Goal: Information Seeking & Learning: Learn about a topic

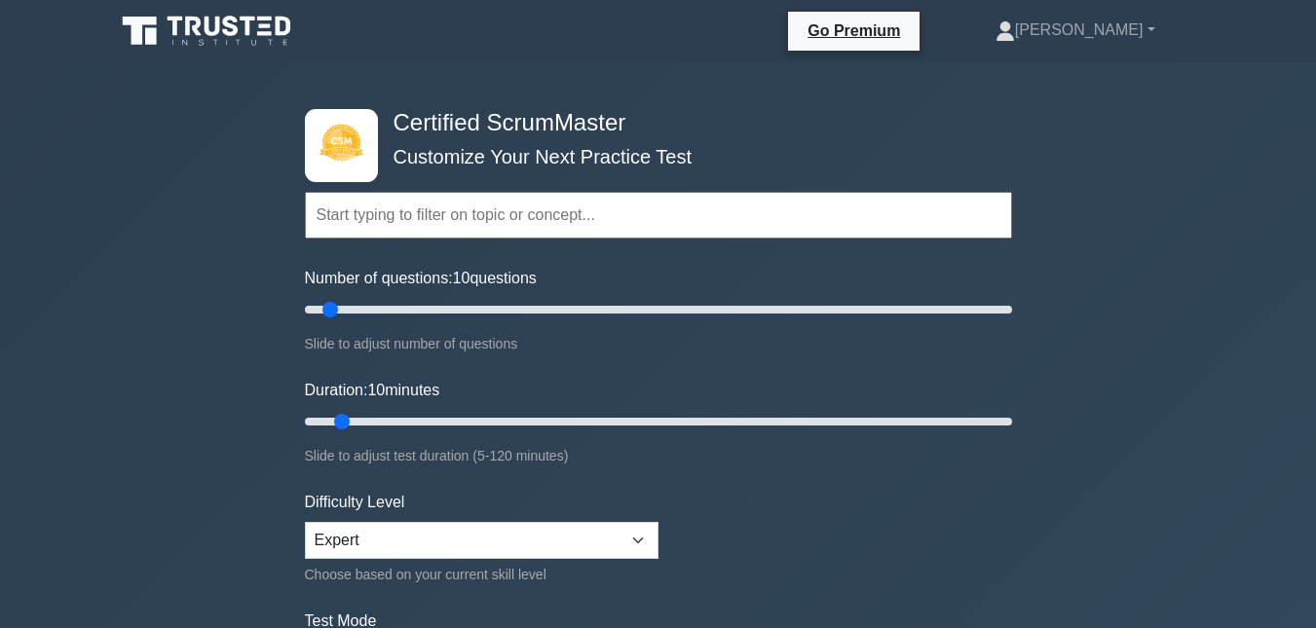
click at [511, 365] on form "Topics Basic Scrum Concepts Sprint Planning and Execution ScrumMaster Roles & R…" at bounding box center [658, 434] width 707 height 602
click at [349, 313] on input "Number of questions: 15 questions" at bounding box center [658, 309] width 707 height 23
click at [367, 315] on input "Number of questions: 20 questions" at bounding box center [658, 309] width 707 height 23
type input "25"
click at [387, 315] on input "Number of questions: 20 questions" at bounding box center [658, 309] width 707 height 23
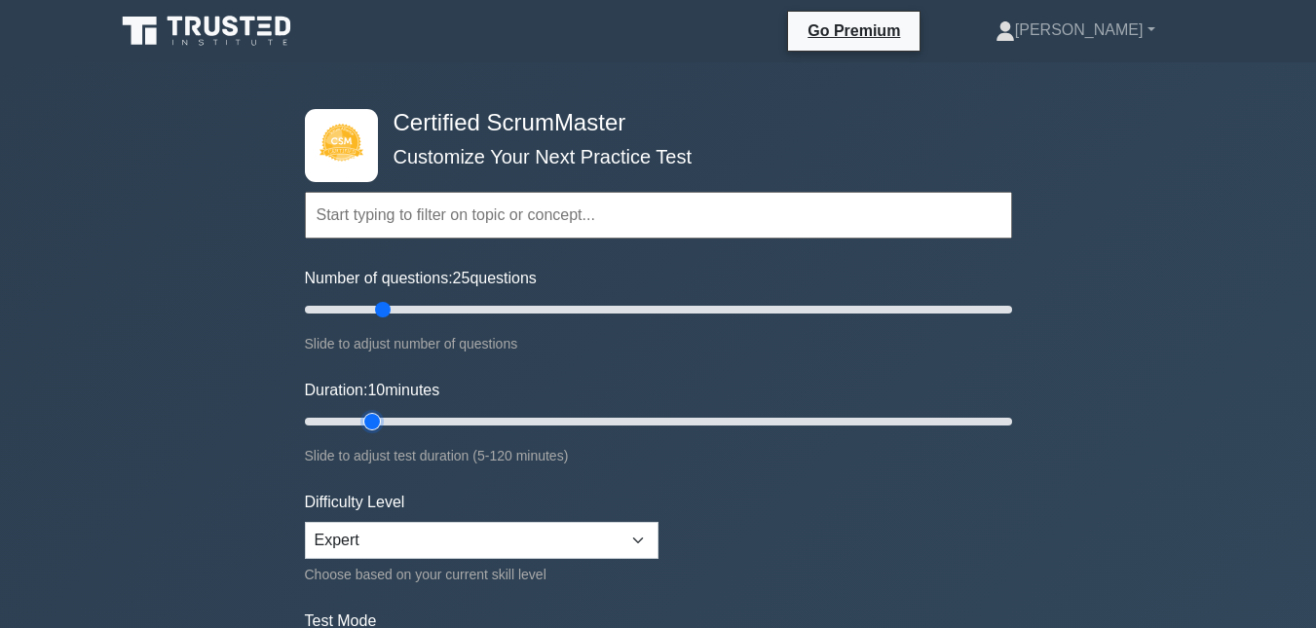
click at [372, 421] on input "Duration: 10 minutes" at bounding box center [658, 421] width 707 height 23
type input "20"
click at [396, 424] on input "Duration: 15 minutes" at bounding box center [658, 421] width 707 height 23
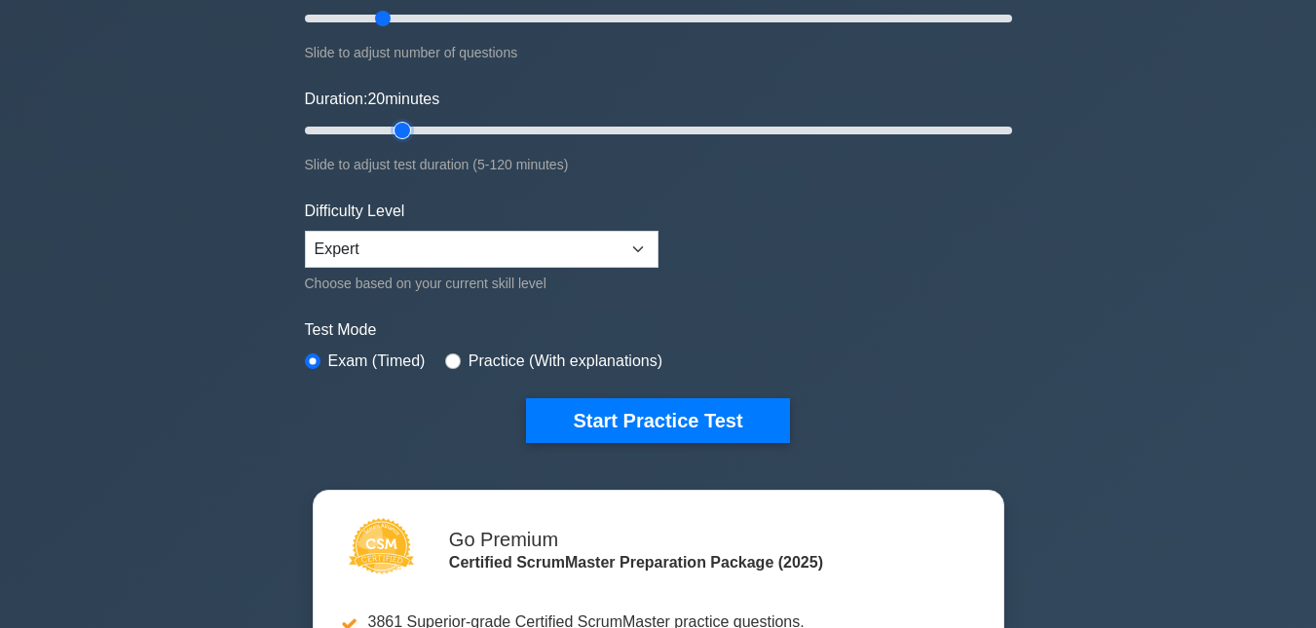
scroll to position [292, 0]
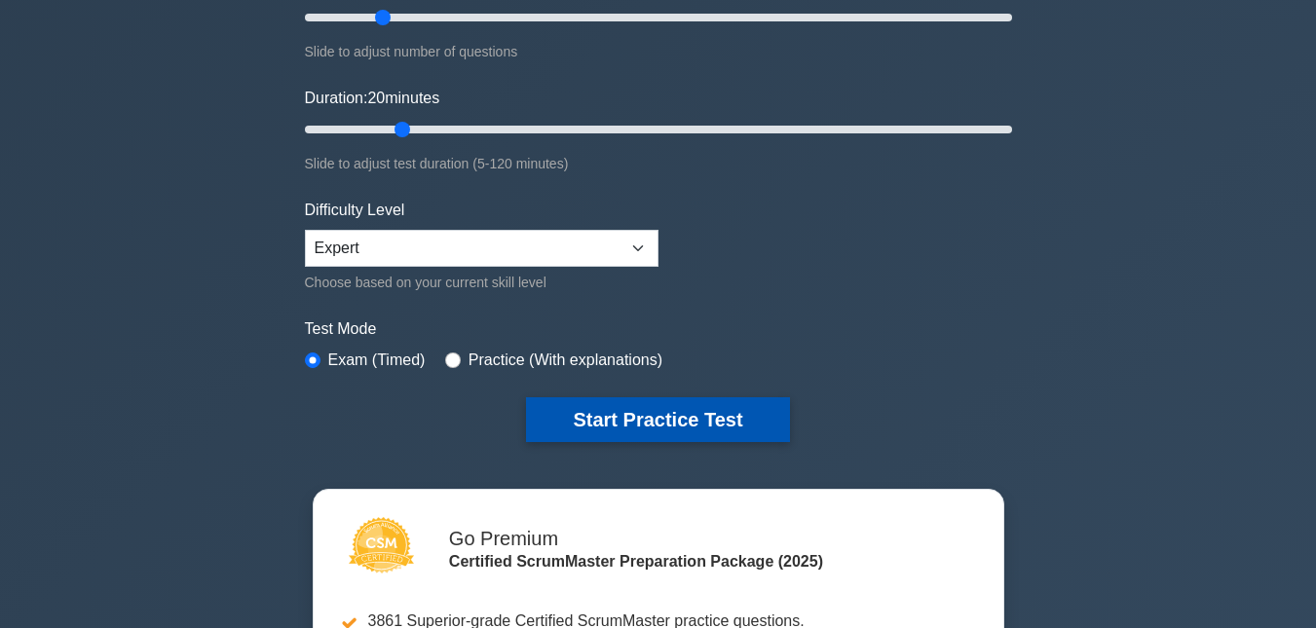
click at [643, 415] on button "Start Practice Test" at bounding box center [657, 420] width 263 height 45
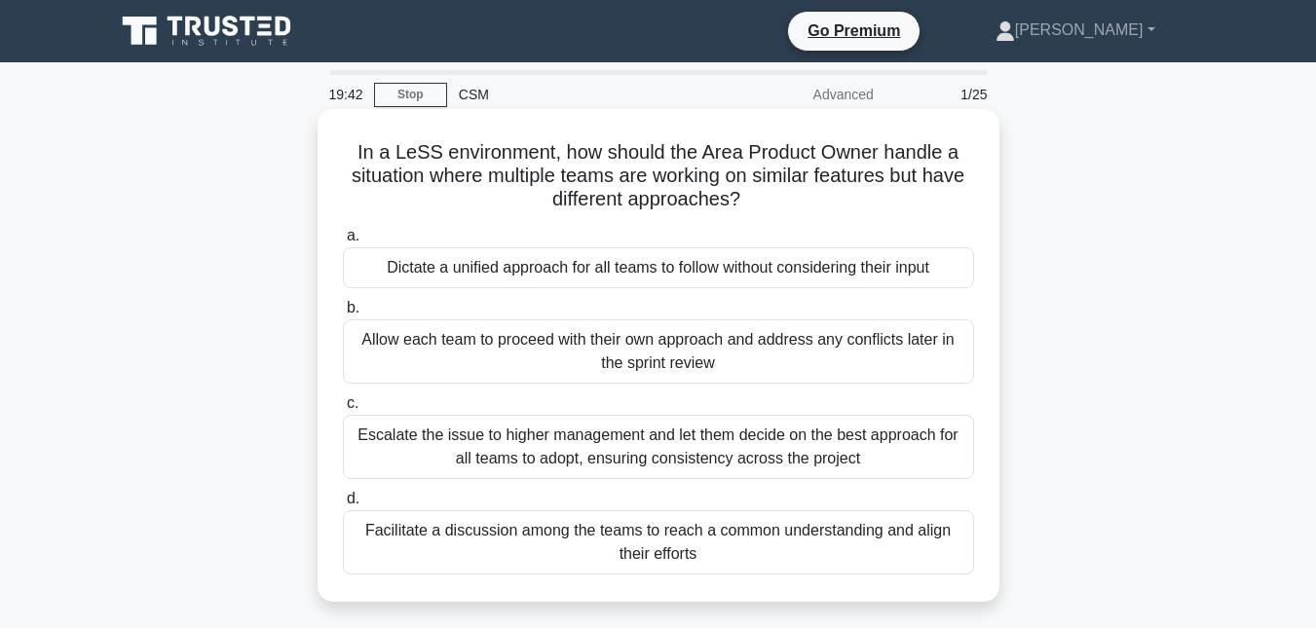
click at [660, 549] on div "Facilitate a discussion among the teams to reach a common understanding and ali…" at bounding box center [658, 543] width 631 height 64
click at [343, 506] on input "d. Facilitate a discussion among the teams to reach a common understanding and …" at bounding box center [343, 499] width 0 height 13
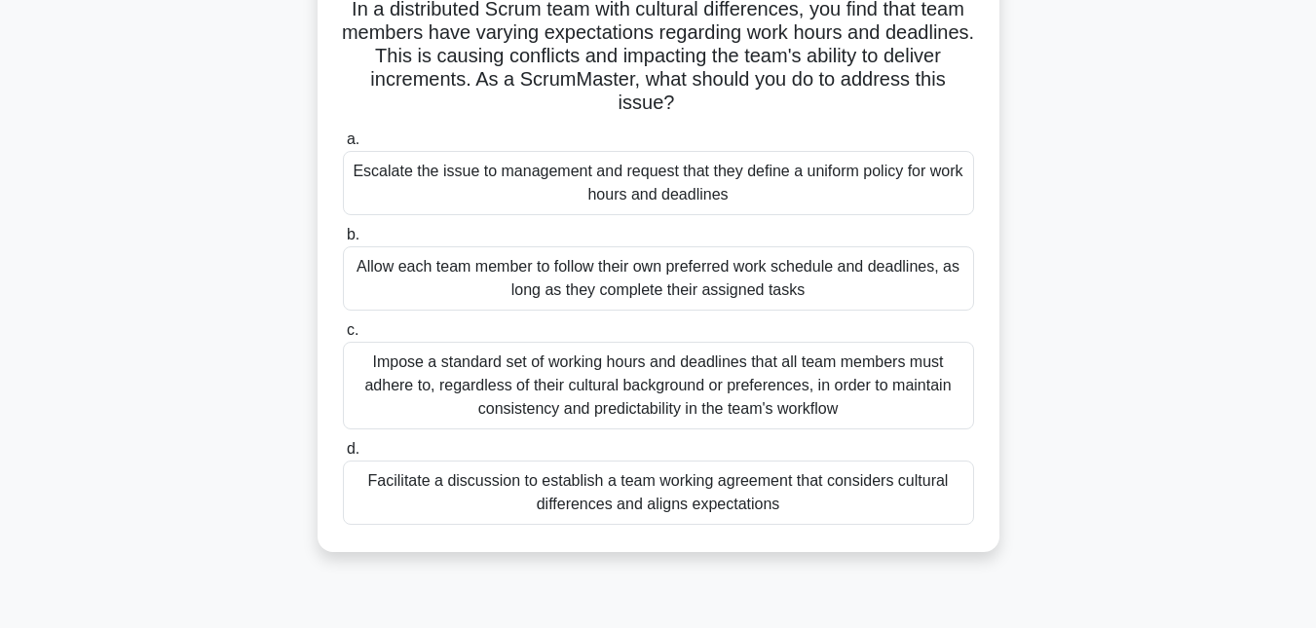
scroll to position [195, 0]
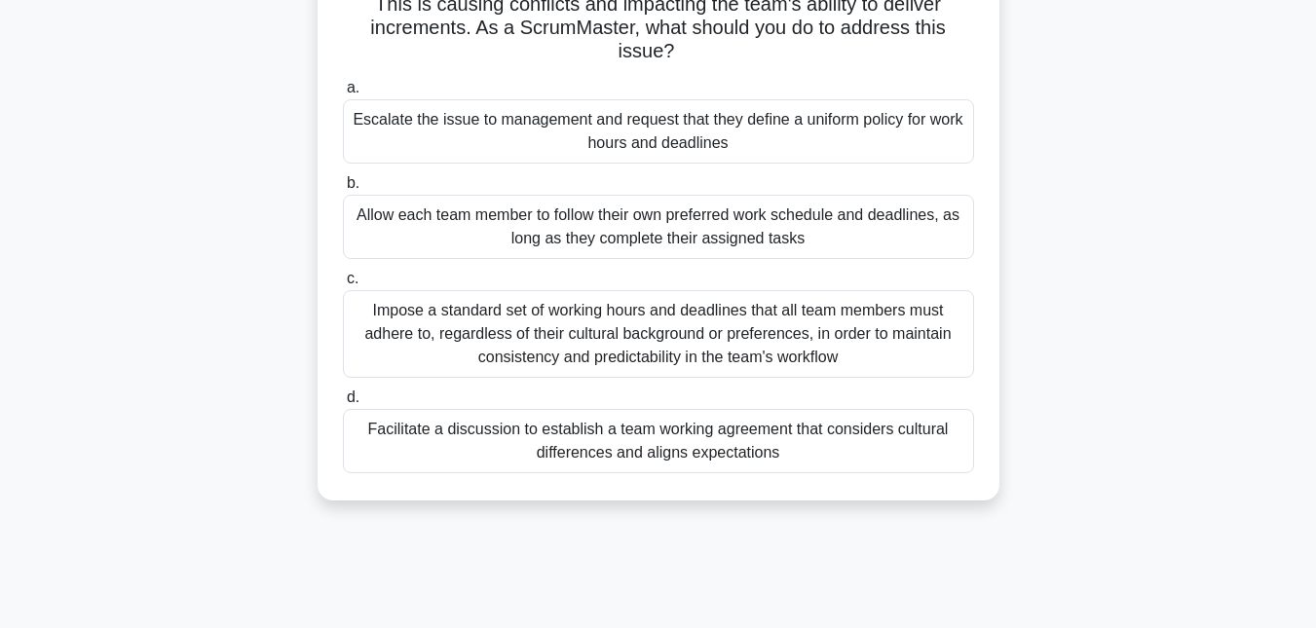
click at [601, 438] on div "Facilitate a discussion to establish a team working agreement that considers cu…" at bounding box center [658, 441] width 631 height 64
click at [343, 404] on input "d. Facilitate a discussion to establish a team working agreement that considers…" at bounding box center [343, 398] width 0 height 13
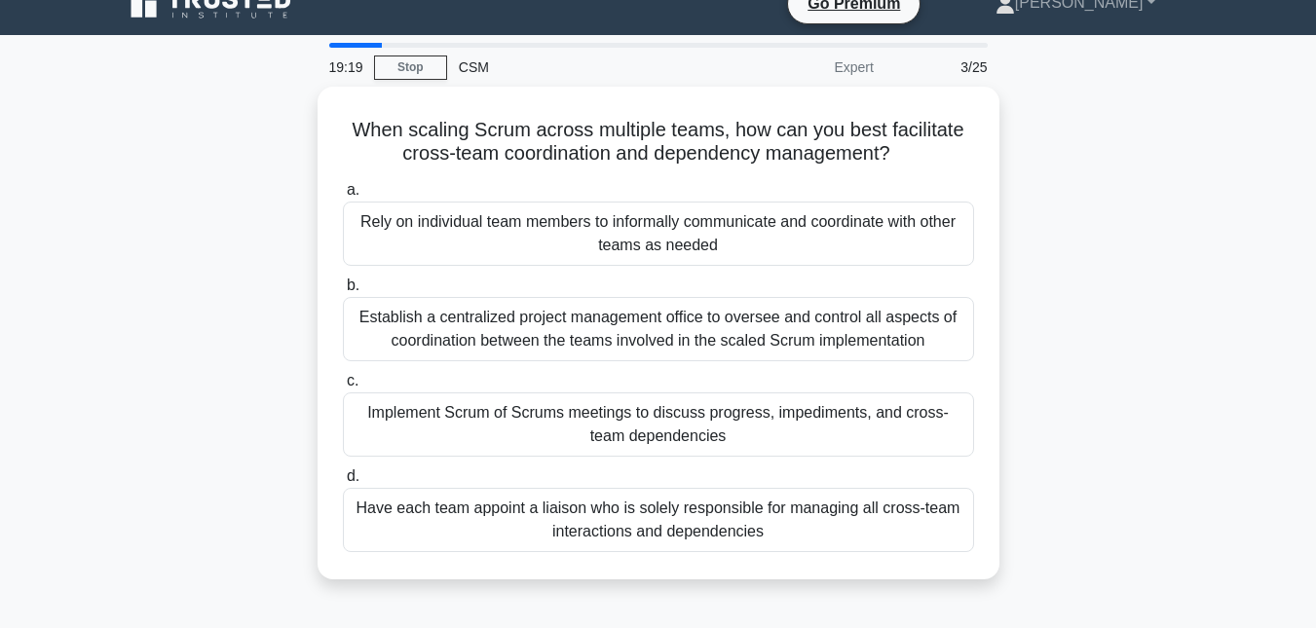
scroll to position [0, 0]
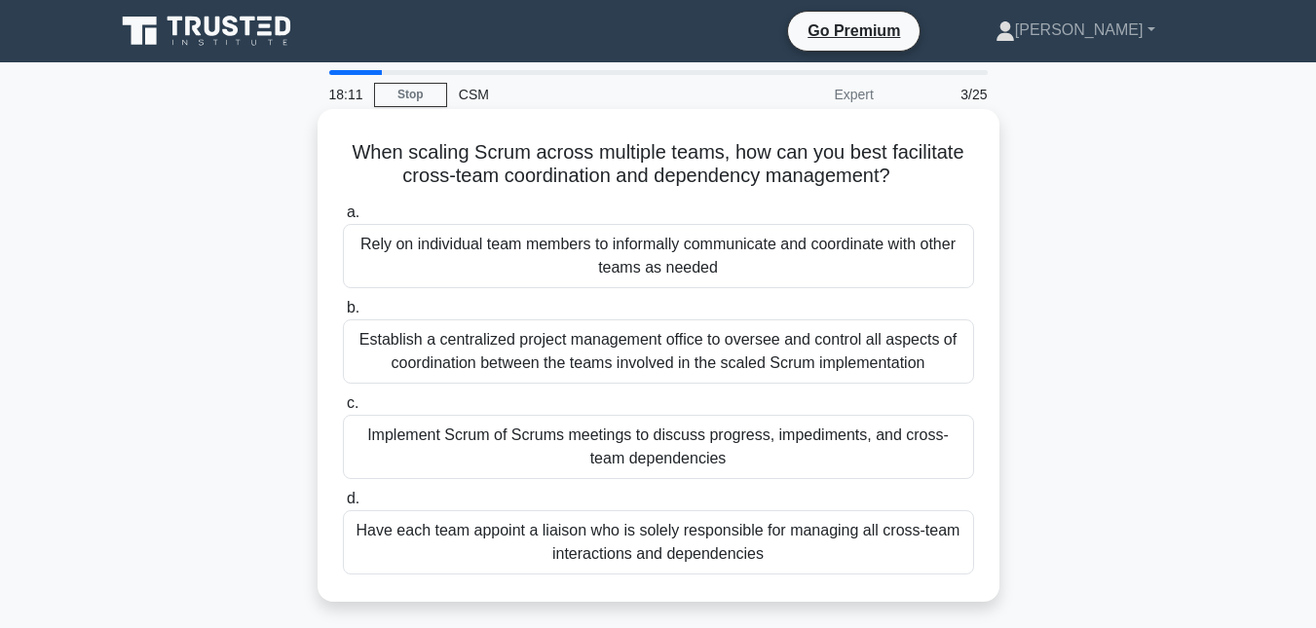
click at [690, 544] on div "Have each team appoint a liaison who is solely responsible for managing all cro…" at bounding box center [658, 543] width 631 height 64
click at [343, 506] on input "d. Have each team appoint a liaison who is solely responsible for managing all …" at bounding box center [343, 499] width 0 height 13
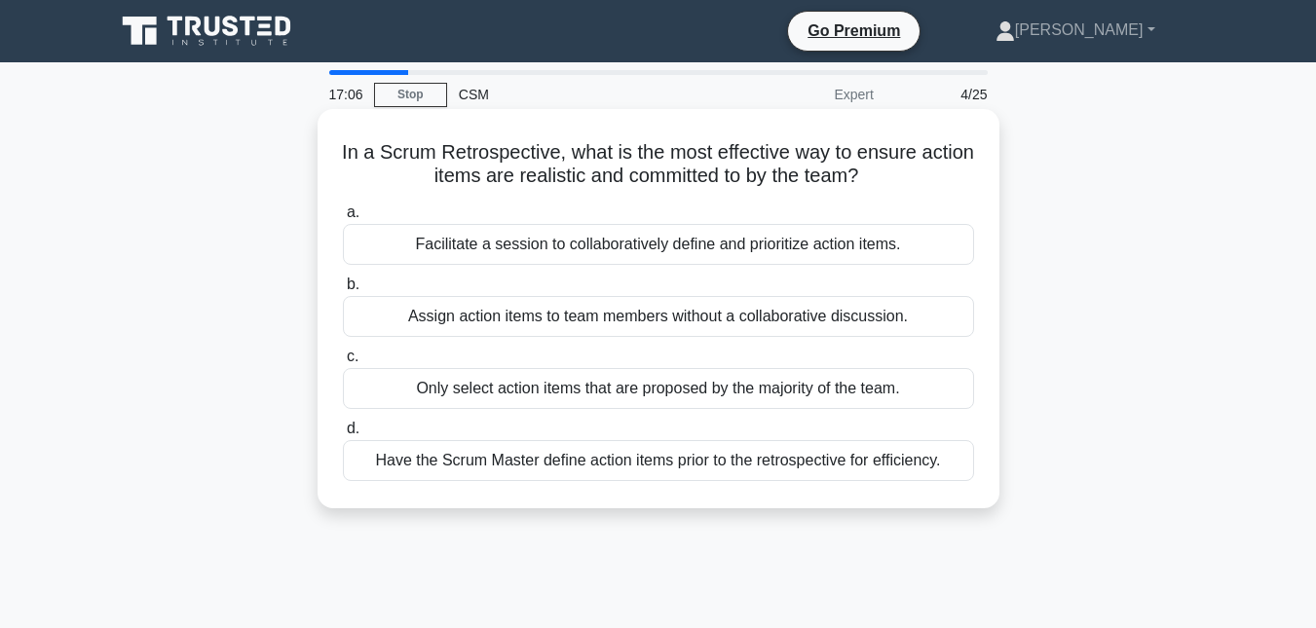
click at [667, 250] on div "Facilitate a session to collaboratively define and prioritize action items." at bounding box center [658, 244] width 631 height 41
click at [343, 219] on input "a. Facilitate a session to collaboratively define and prioritize action items." at bounding box center [343, 213] width 0 height 13
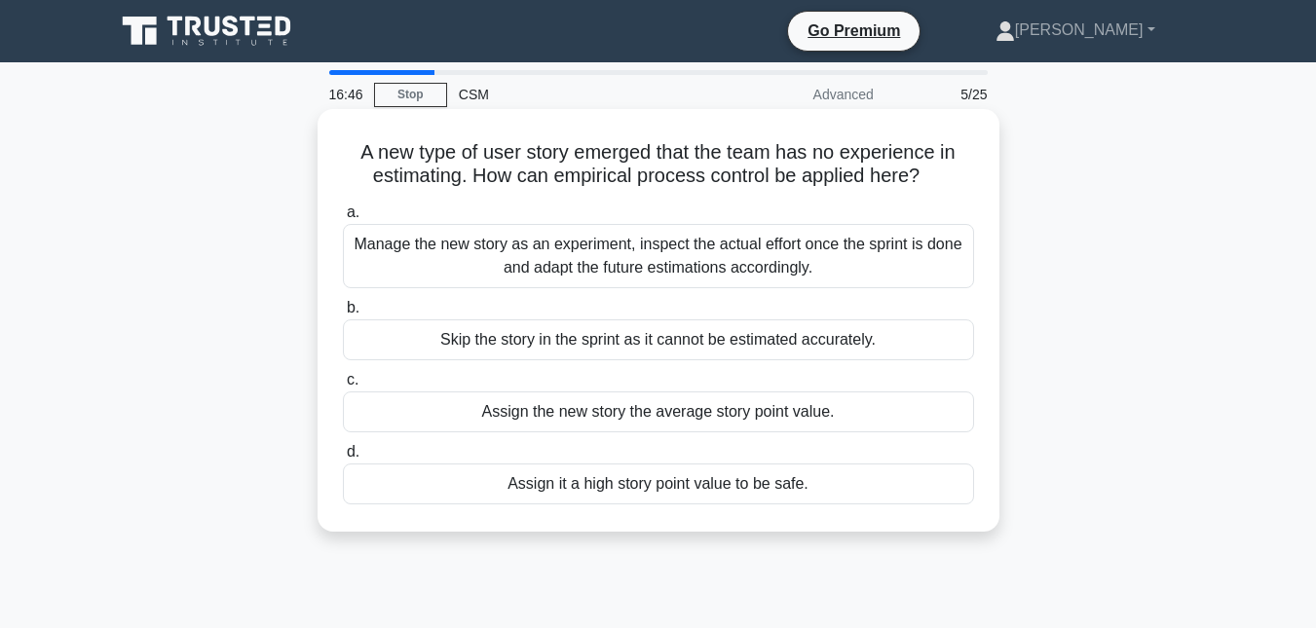
click at [751, 264] on div "Manage the new story as an experiment, inspect the actual effort once the sprin…" at bounding box center [658, 256] width 631 height 64
click at [343, 219] on input "a. Manage the new story as an experiment, inspect the actual effort once the sp…" at bounding box center [343, 213] width 0 height 13
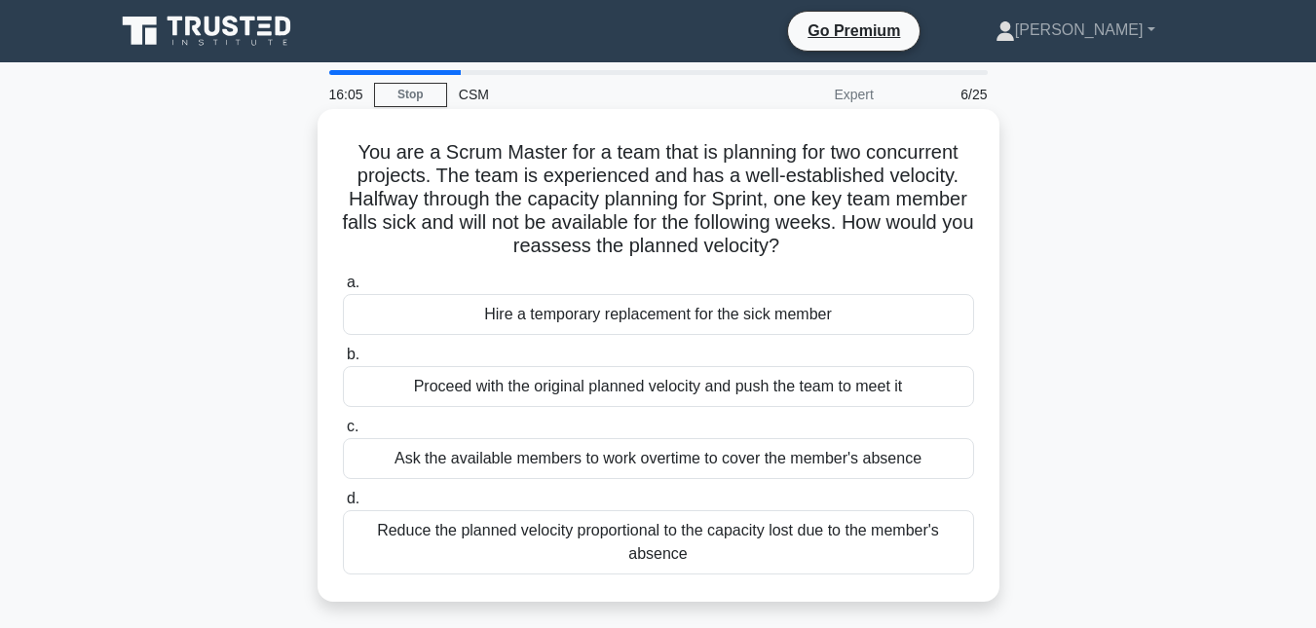
click at [646, 534] on div "Reduce the planned velocity proportional to the capacity lost due to the member…" at bounding box center [658, 543] width 631 height 64
click at [343, 506] on input "d. Reduce the planned velocity proportional to the capacity lost due to the mem…" at bounding box center [343, 499] width 0 height 13
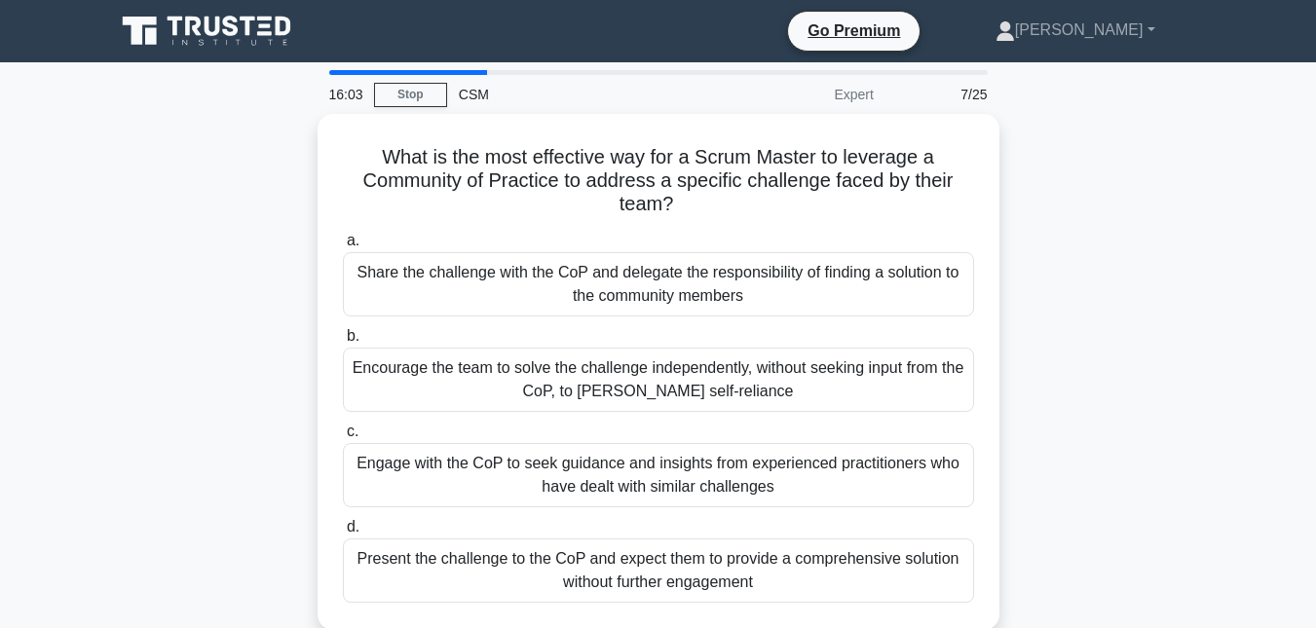
scroll to position [97, 0]
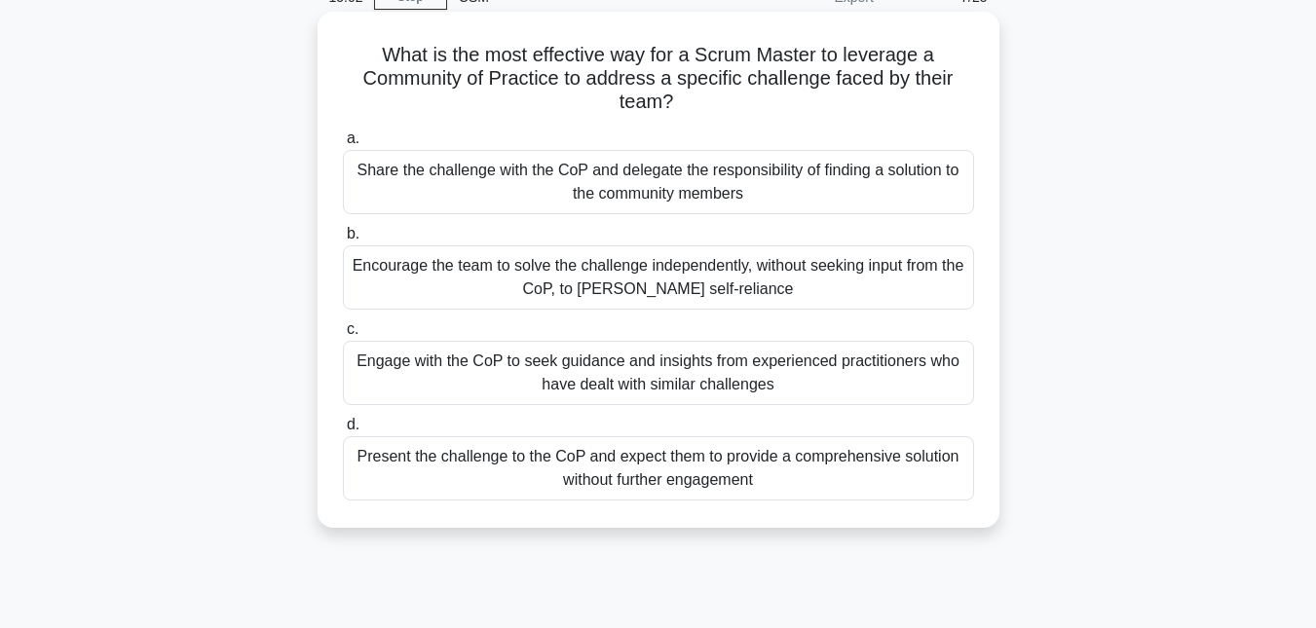
click at [663, 380] on div "Engage with the CoP to seek guidance and insights from experienced practitioner…" at bounding box center [658, 373] width 631 height 64
click at [343, 336] on input "c. Engage with the CoP to seek guidance and insights from experienced practitio…" at bounding box center [343, 329] width 0 height 13
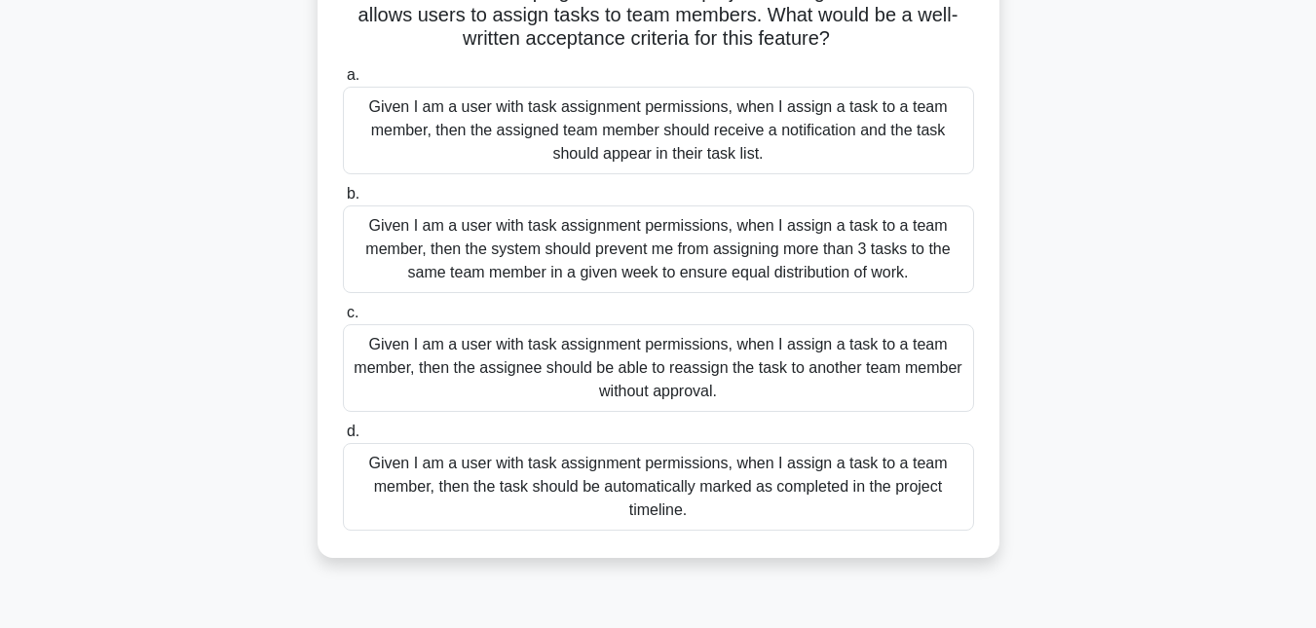
scroll to position [195, 0]
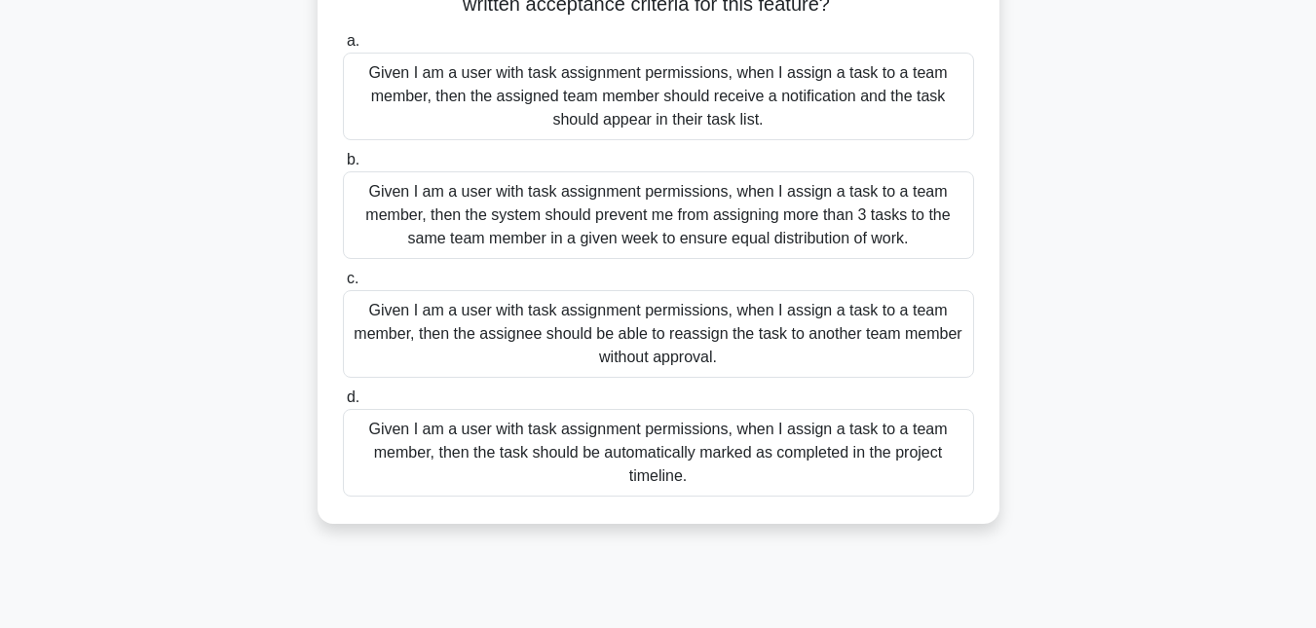
click at [474, 92] on div "Given I am a user with task assignment permissions, when I assign a task to a t…" at bounding box center [658, 97] width 631 height 88
click at [343, 48] on input "a. Given I am a user with task assignment permissions, when I assign a task to …" at bounding box center [343, 41] width 0 height 13
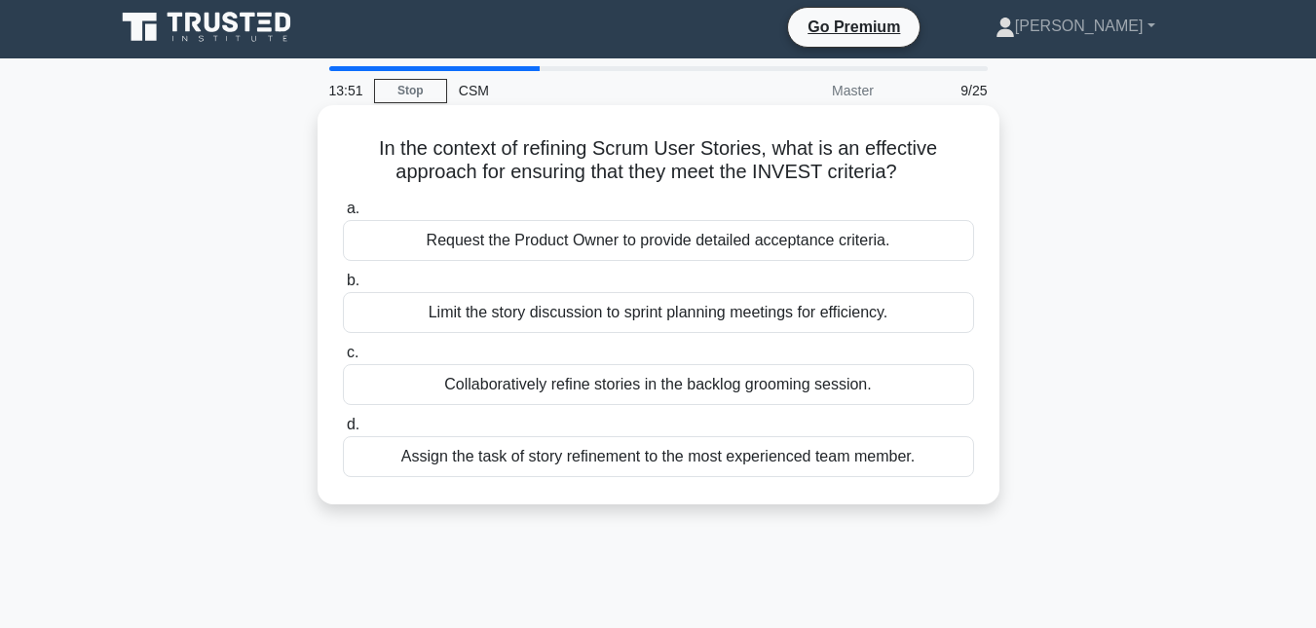
scroll to position [0, 0]
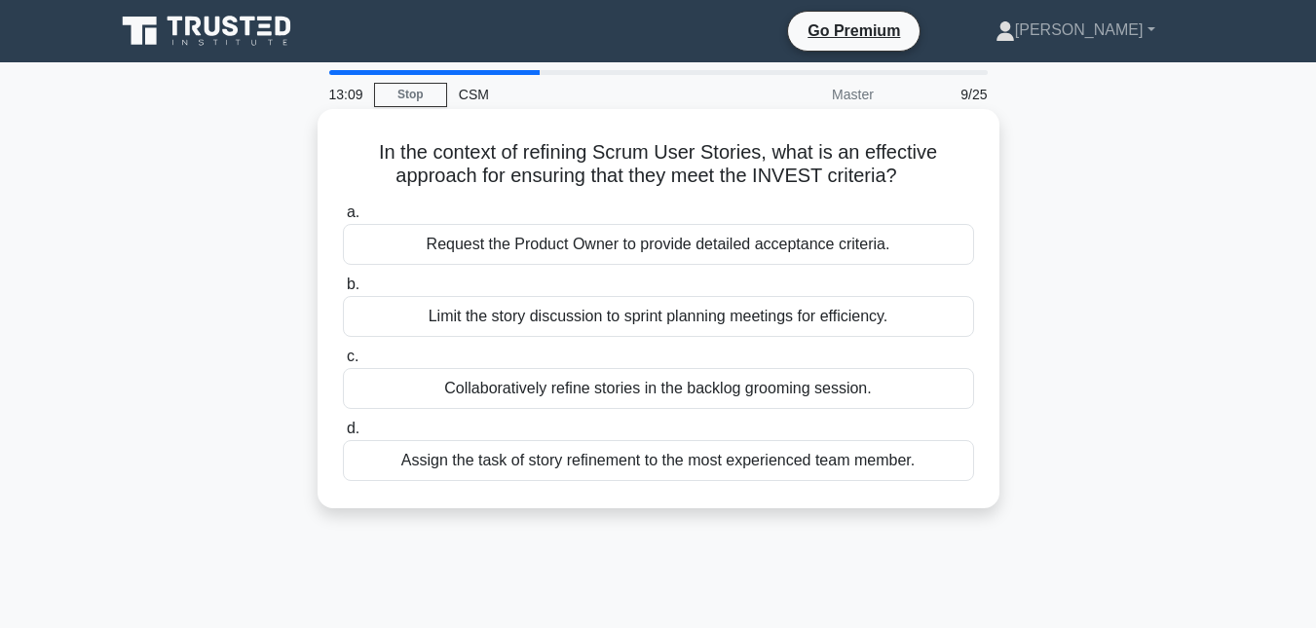
click at [635, 249] on div "Request the Product Owner to provide detailed acceptance criteria." at bounding box center [658, 244] width 631 height 41
click at [343, 219] on input "a. Request the Product Owner to provide detailed acceptance criteria." at bounding box center [343, 213] width 0 height 13
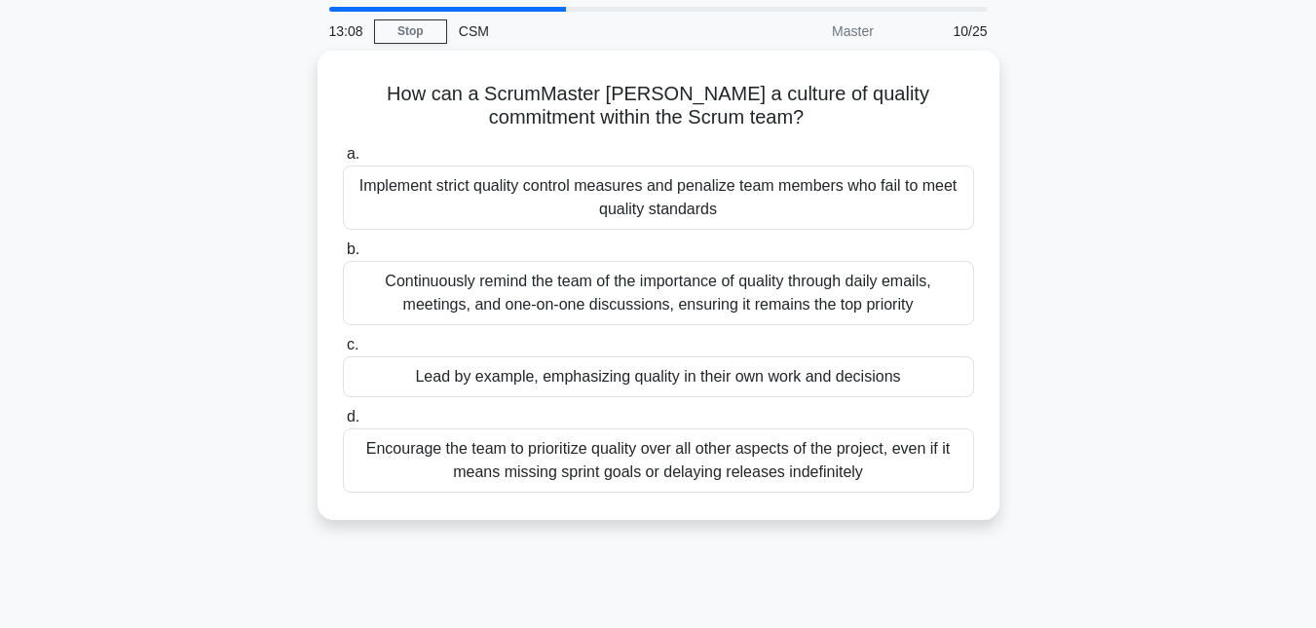
scroll to position [97, 0]
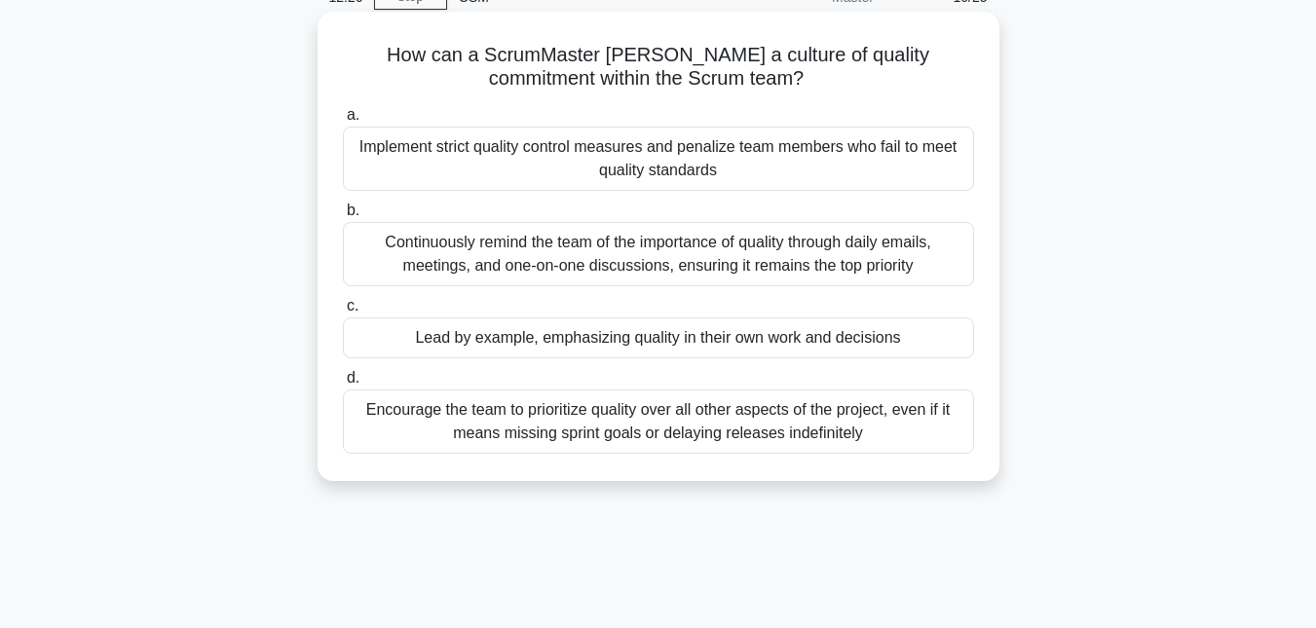
click at [595, 257] on div "Continuously remind the team of the importance of quality through daily emails,…" at bounding box center [658, 254] width 631 height 64
click at [343, 217] on input "b. Continuously remind the team of the importance of quality through daily emai…" at bounding box center [343, 211] width 0 height 13
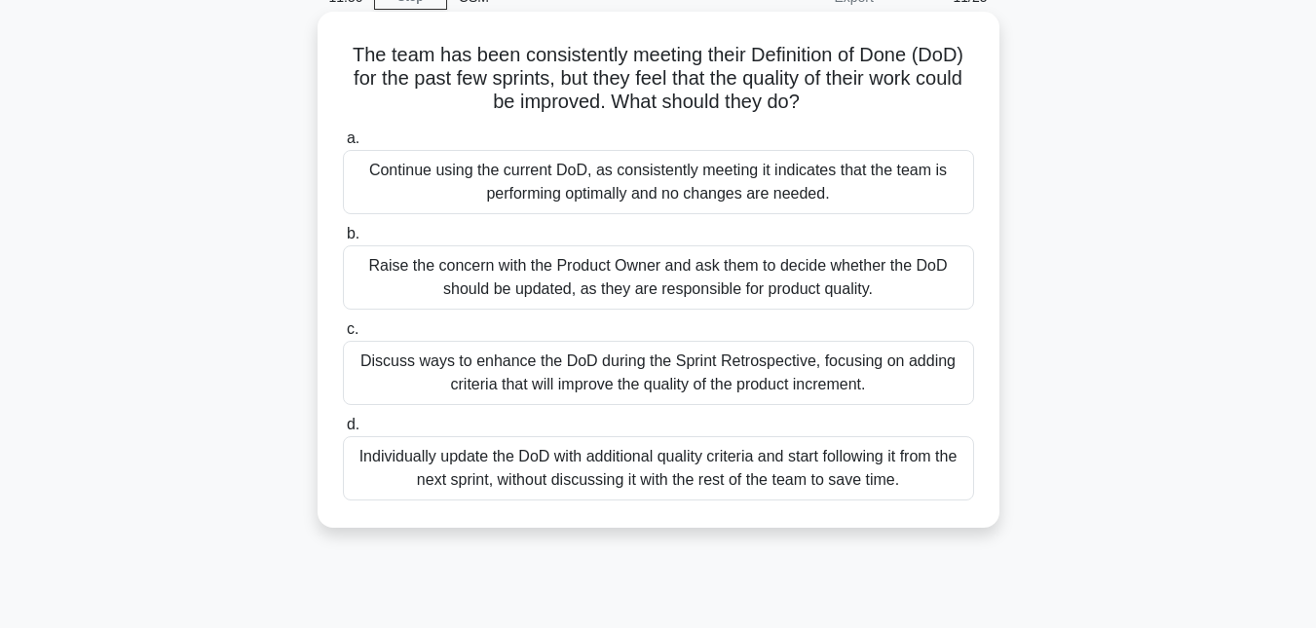
click at [669, 381] on div "Discuss ways to enhance the DoD during the Sprint Retrospective, focusing on ad…" at bounding box center [658, 373] width 631 height 64
click at [343, 336] on input "c. Discuss ways to enhance the DoD during the Sprint Retrospective, focusing on…" at bounding box center [343, 329] width 0 height 13
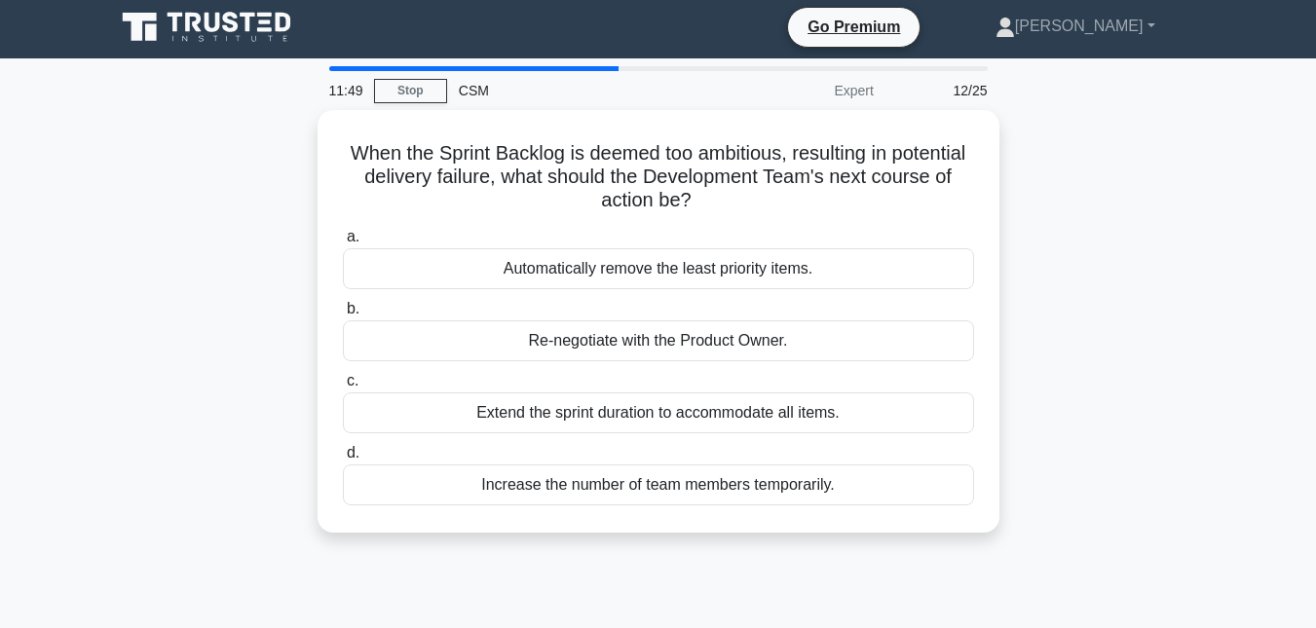
scroll to position [0, 0]
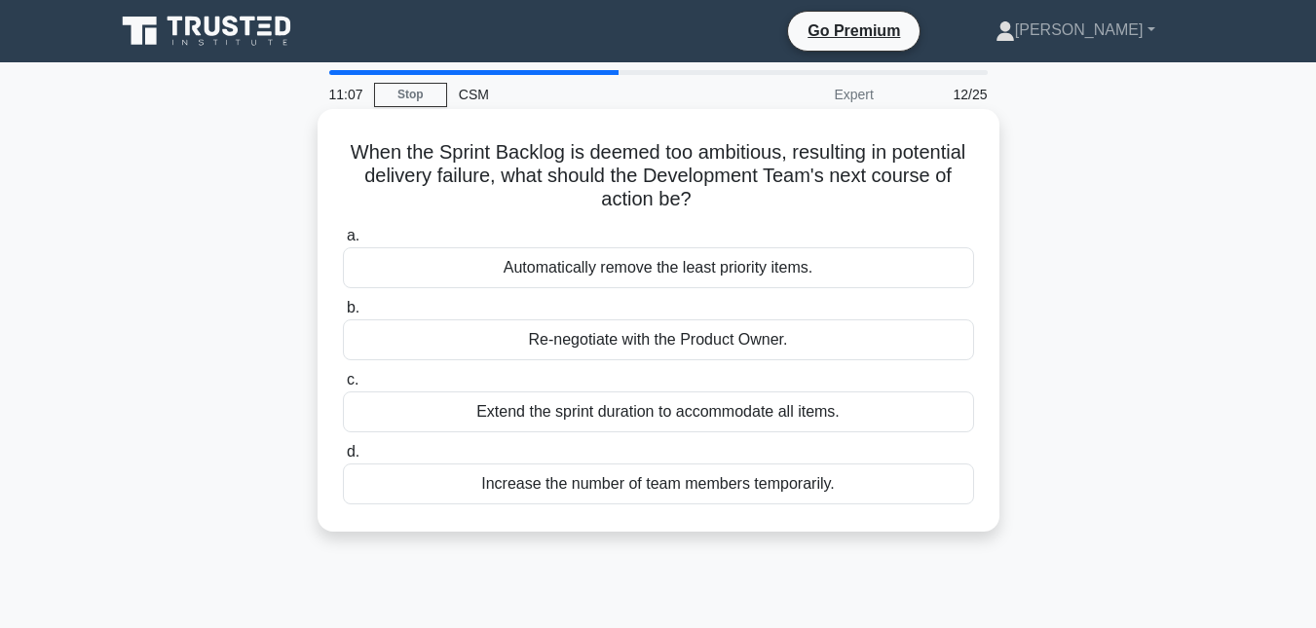
click at [611, 268] on div "Automatically remove the least priority items." at bounding box center [658, 267] width 631 height 41
click at [343, 243] on input "a. Automatically remove the least priority items." at bounding box center [343, 236] width 0 height 13
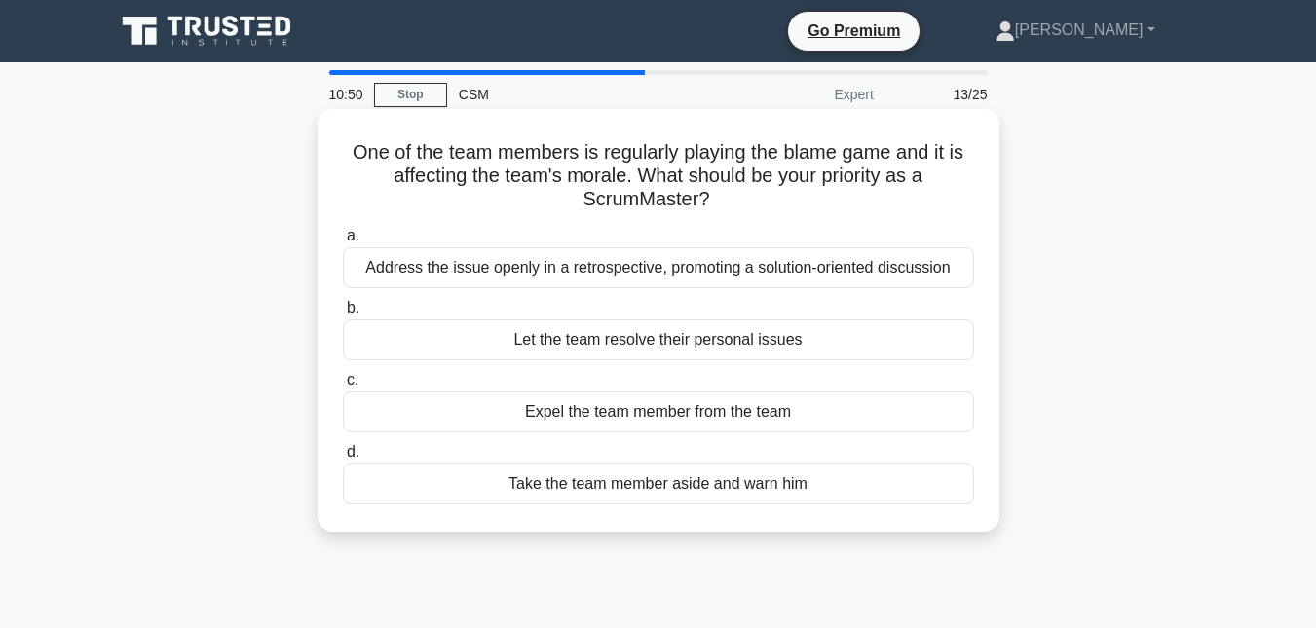
click at [694, 271] on div "Address the issue openly in a retrospective, promoting a solution-oriented disc…" at bounding box center [658, 267] width 631 height 41
click at [343, 243] on input "a. Address the issue openly in a retrospective, promoting a solution-oriented d…" at bounding box center [343, 236] width 0 height 13
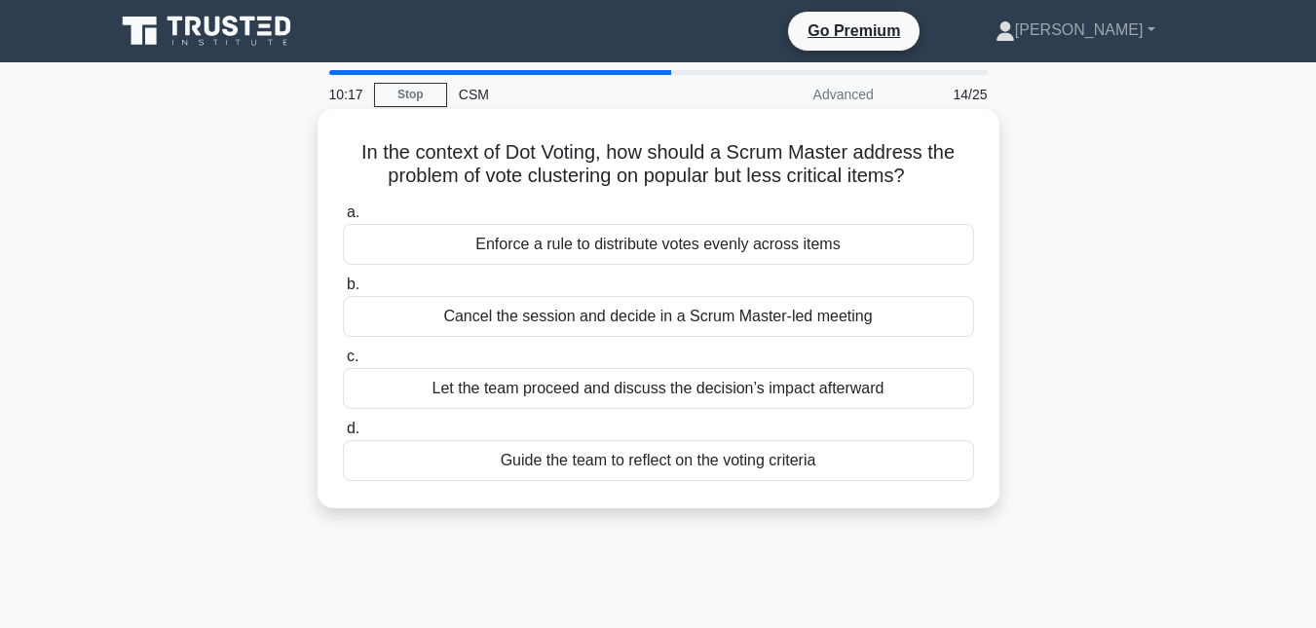
click at [661, 464] on div "Guide the team to reflect on the voting criteria" at bounding box center [658, 460] width 631 height 41
click at [343, 436] on input "d. Guide the team to reflect on the voting criteria" at bounding box center [343, 429] width 0 height 13
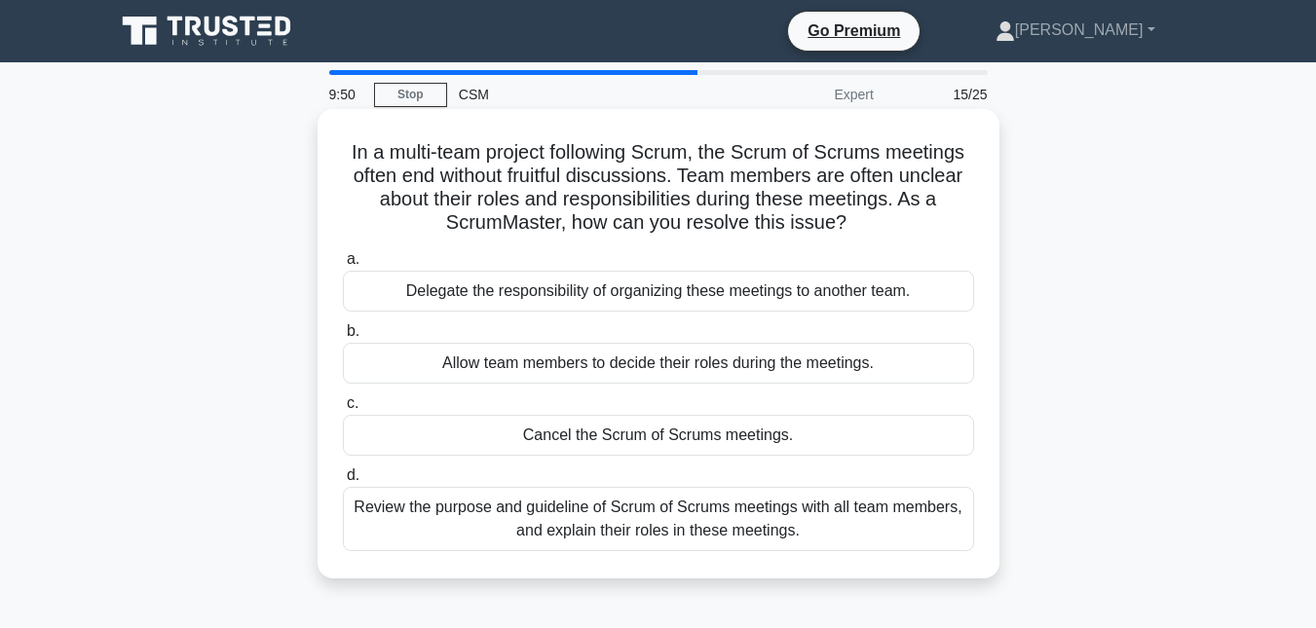
click at [653, 519] on div "Review the purpose and guideline of Scrum of Scrums meetings with all team memb…" at bounding box center [658, 519] width 631 height 64
click at [343, 482] on input "d. Review the purpose and guideline of Scrum of Scrums meetings with all team m…" at bounding box center [343, 476] width 0 height 13
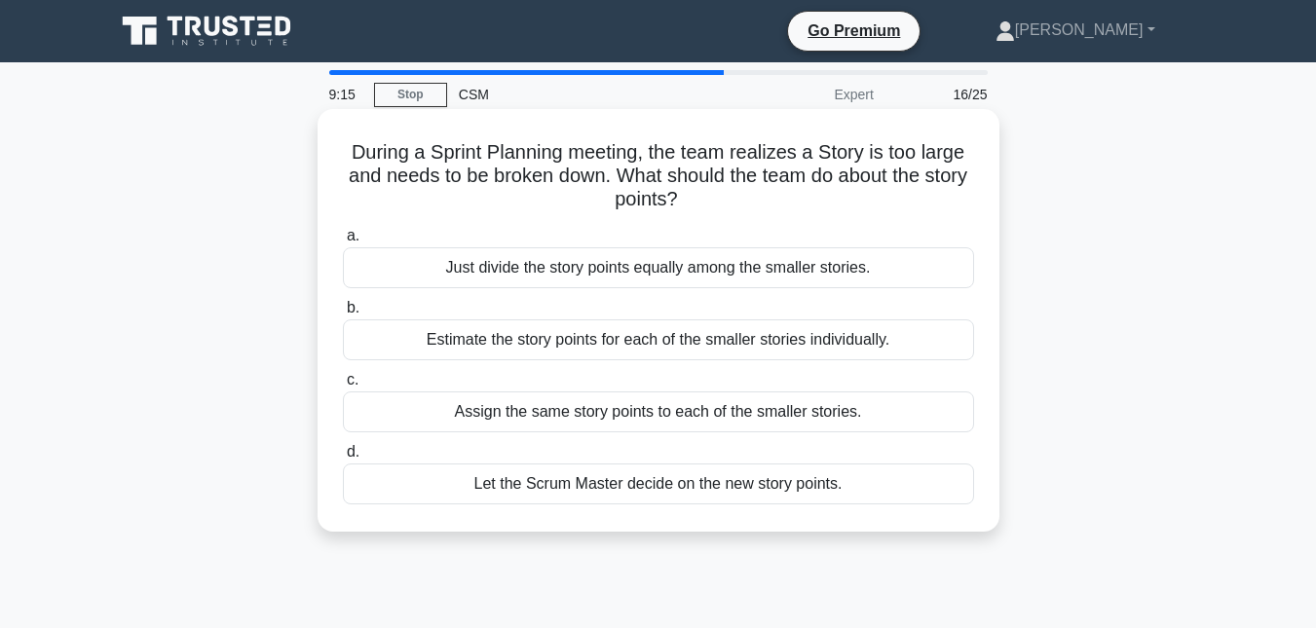
click at [661, 341] on div "Estimate the story points for each of the smaller stories individually." at bounding box center [658, 340] width 631 height 41
click at [343, 315] on input "b. Estimate the story points for each of the smaller stories individually." at bounding box center [343, 308] width 0 height 13
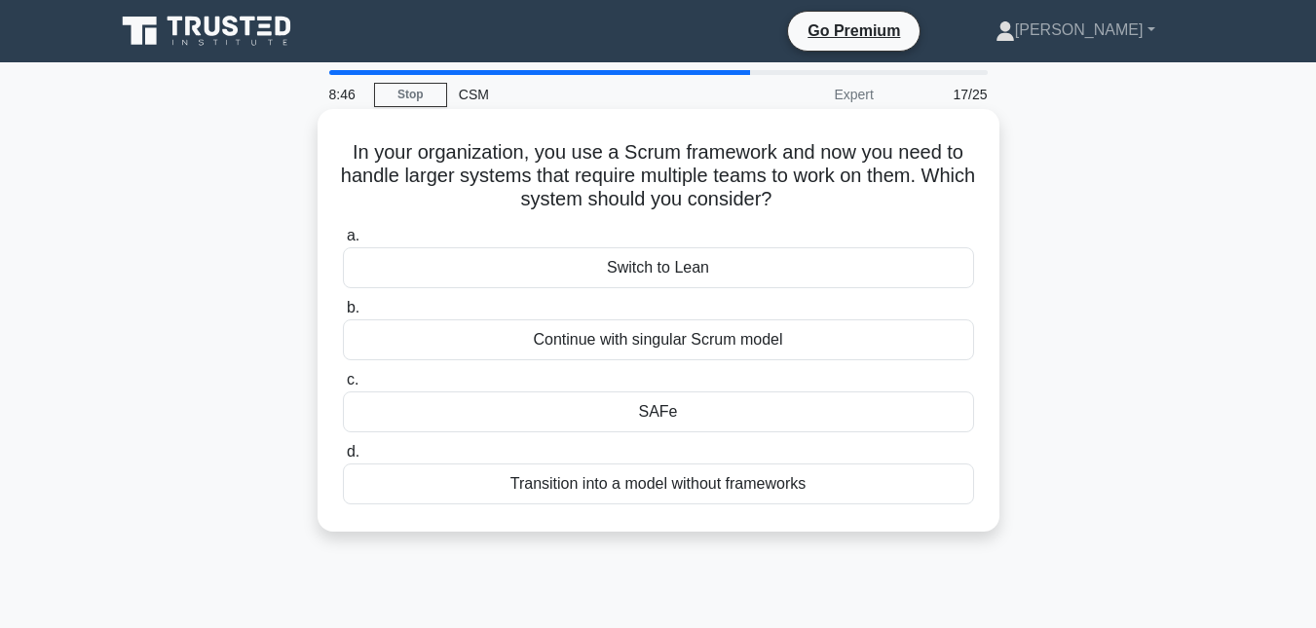
click at [660, 415] on div "SAFe" at bounding box center [658, 412] width 631 height 41
click at [343, 387] on input "c. SAFe" at bounding box center [343, 380] width 0 height 13
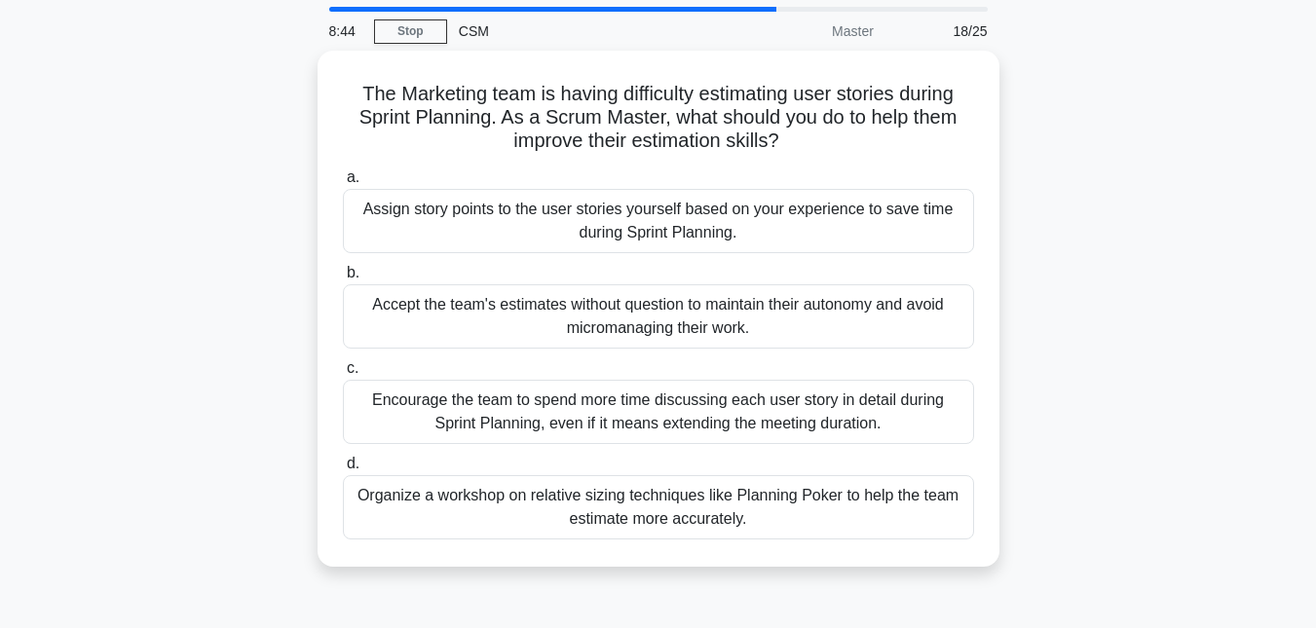
scroll to position [97, 0]
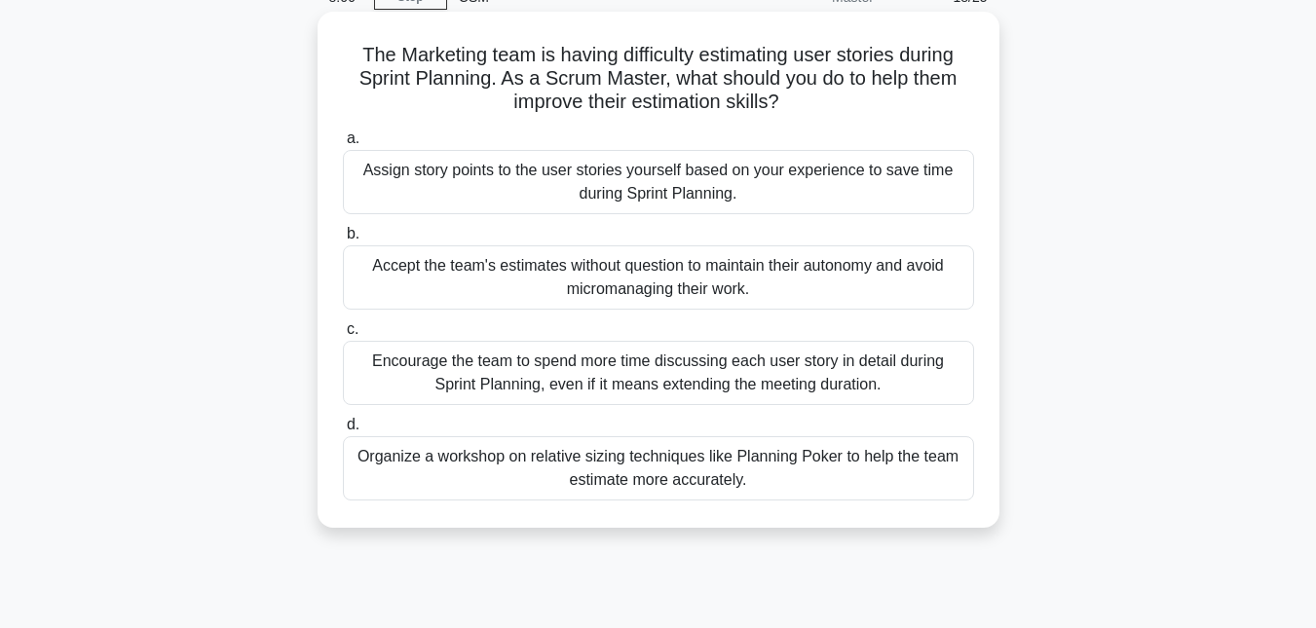
click at [707, 465] on div "Organize a workshop on relative sizing techniques like Planning Poker to help t…" at bounding box center [658, 468] width 631 height 64
click at [343, 432] on input "d. Organize a workshop on relative sizing techniques like Planning Poker to hel…" at bounding box center [343, 425] width 0 height 13
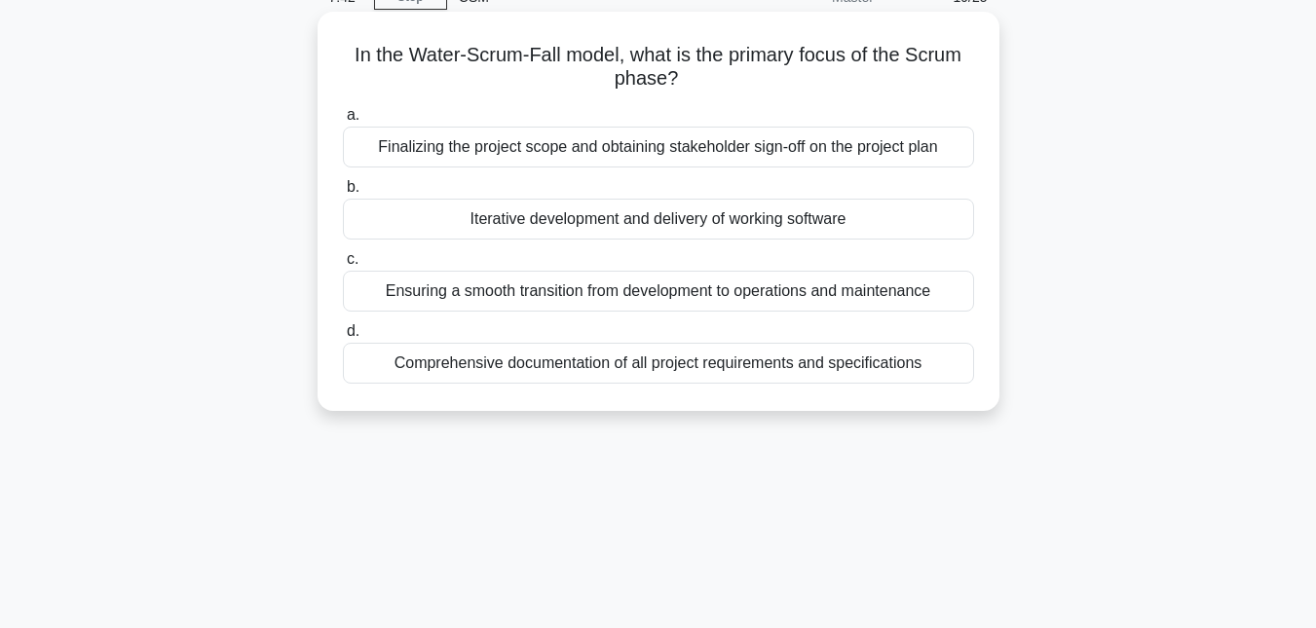
click at [631, 215] on div "Iterative development and delivery of working software" at bounding box center [658, 219] width 631 height 41
click at [343, 194] on input "b. Iterative development and delivery of working software" at bounding box center [343, 187] width 0 height 13
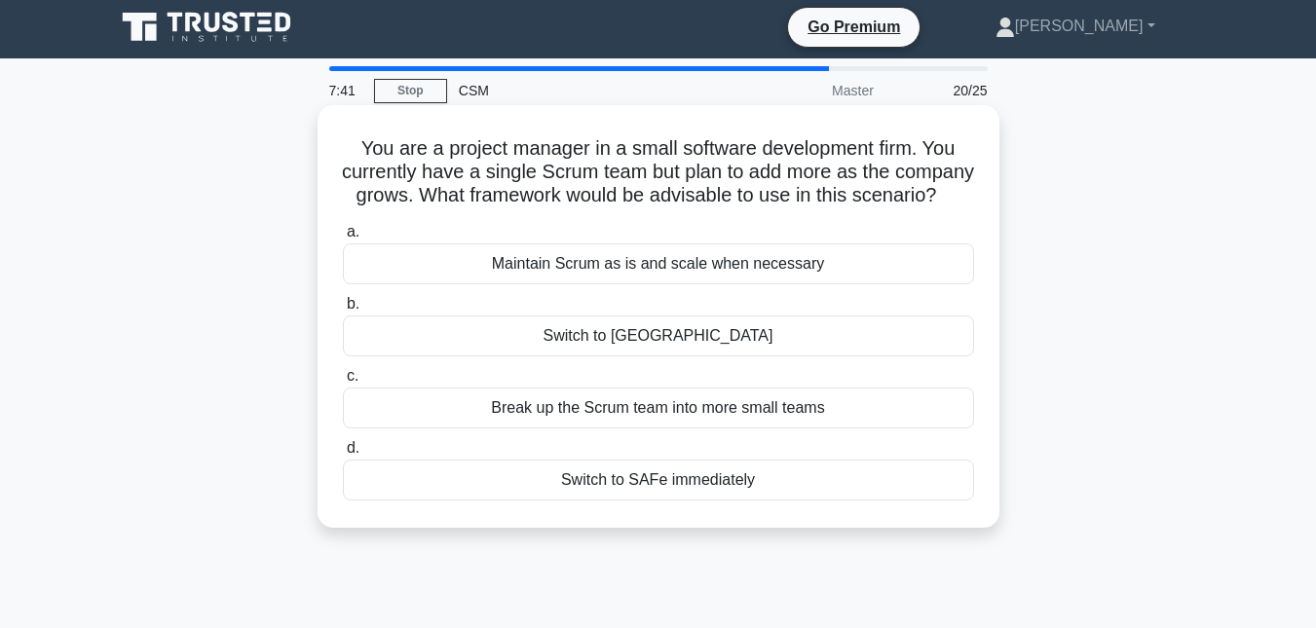
scroll to position [0, 0]
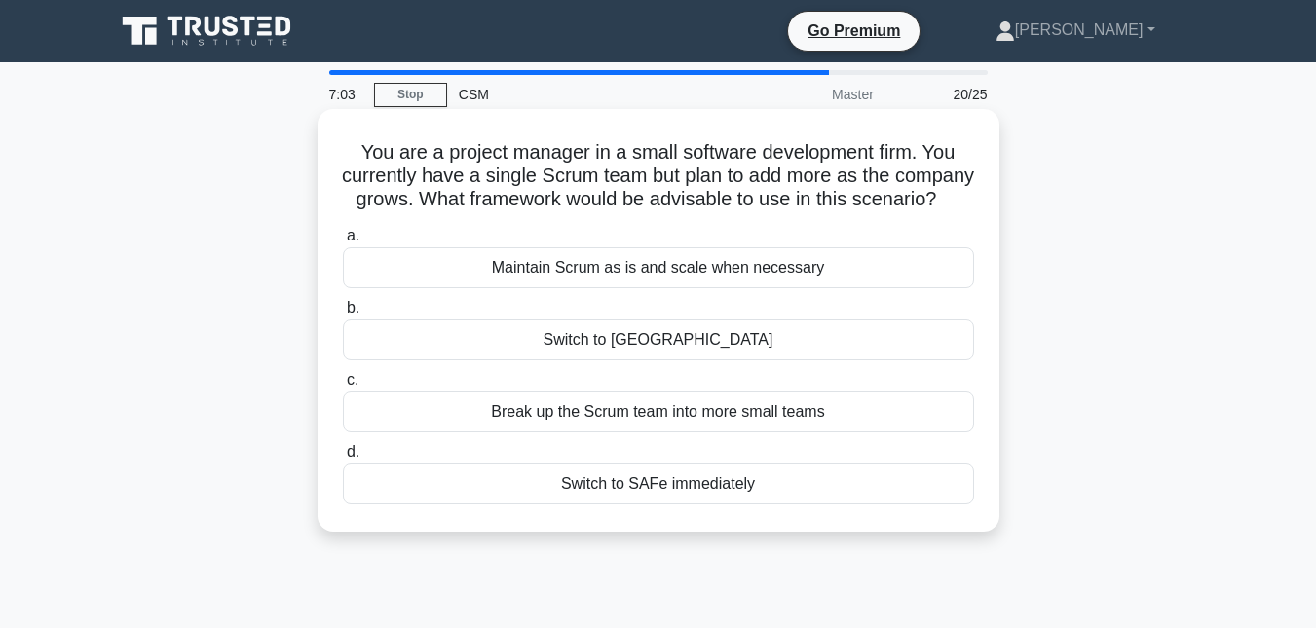
click at [624, 505] on div "Switch to SAFe immediately" at bounding box center [658, 484] width 631 height 41
click at [343, 459] on input "d. Switch to SAFe immediately" at bounding box center [343, 452] width 0 height 13
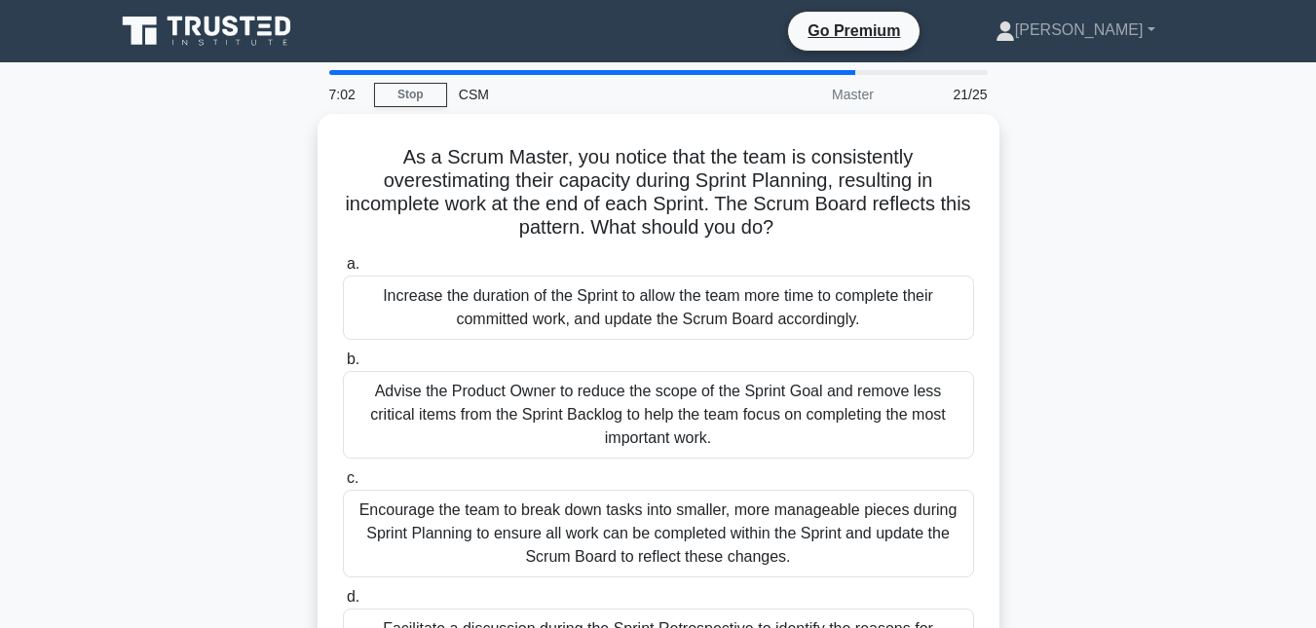
scroll to position [97, 0]
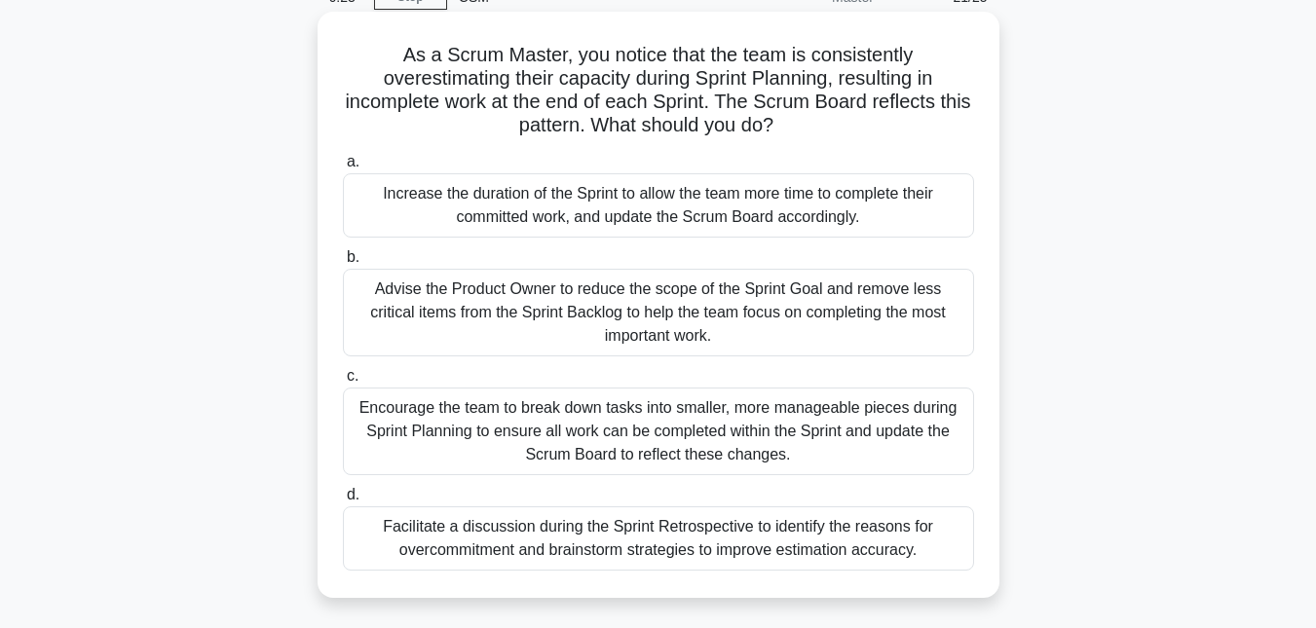
click at [693, 539] on div "Facilitate a discussion during the Sprint Retrospective to identify the reasons…" at bounding box center [658, 539] width 631 height 64
click at [343, 502] on input "d. Facilitate a discussion during the Sprint Retrospective to identify the reas…" at bounding box center [343, 495] width 0 height 13
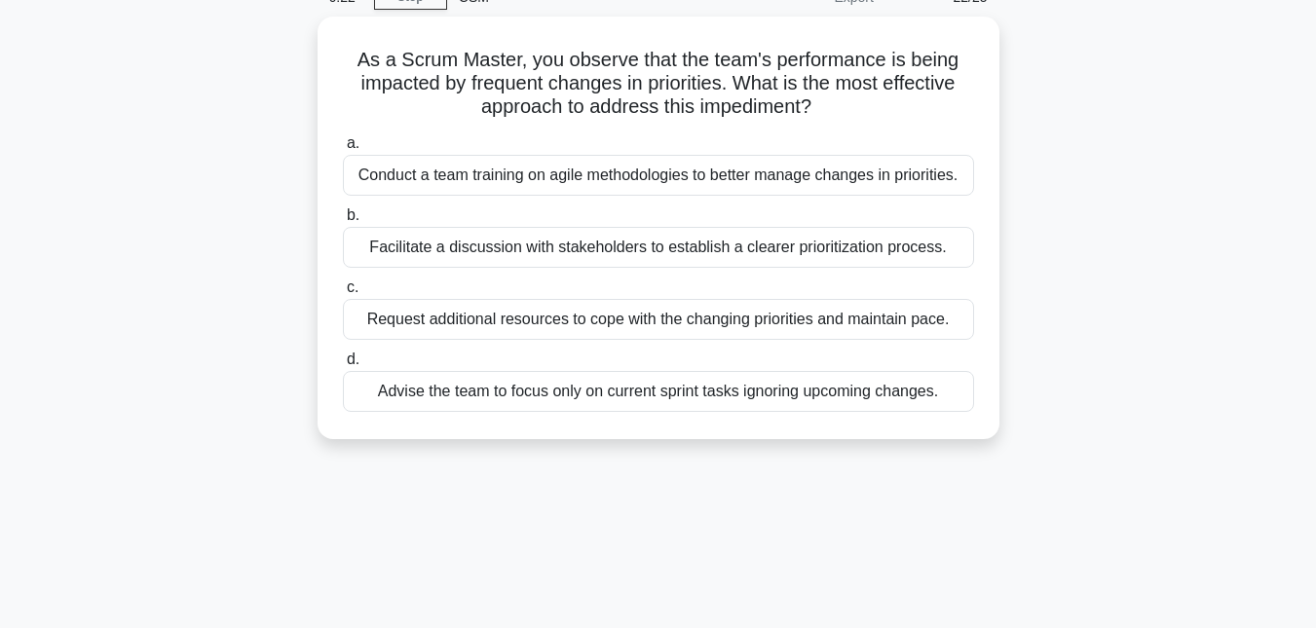
scroll to position [0, 0]
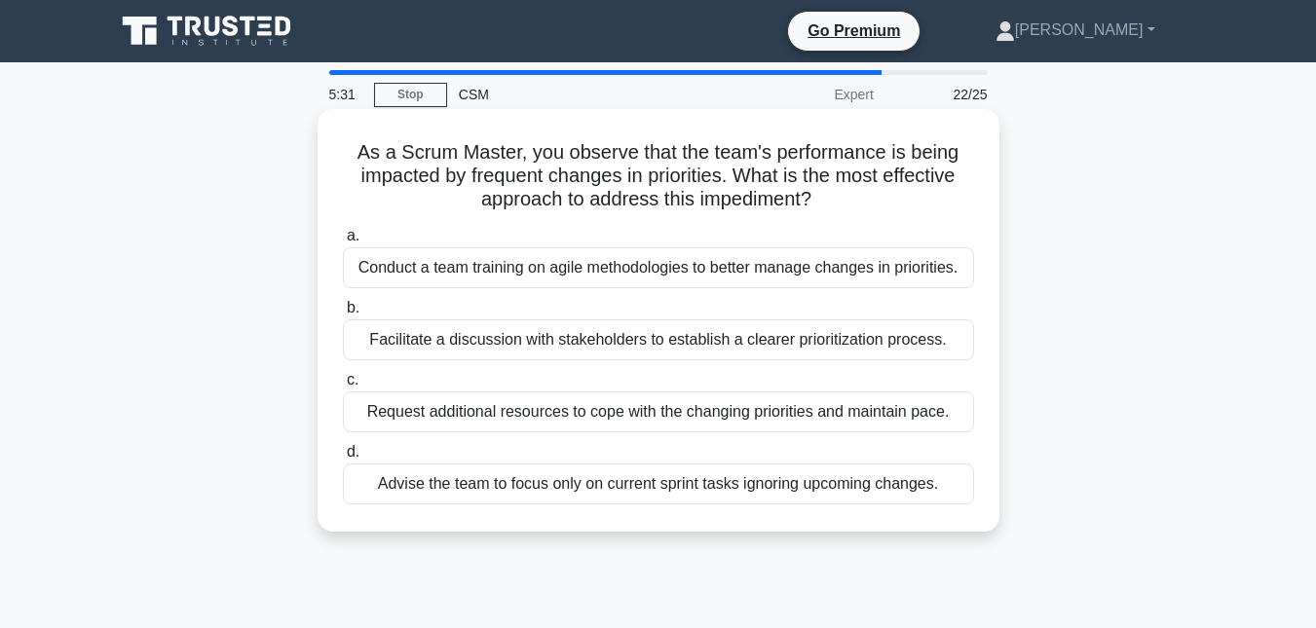
click at [607, 341] on div "Facilitate a discussion with stakeholders to establish a clearer prioritization…" at bounding box center [658, 340] width 631 height 41
click at [343, 315] on input "b. Facilitate a discussion with stakeholders to establish a clearer prioritizat…" at bounding box center [343, 308] width 0 height 13
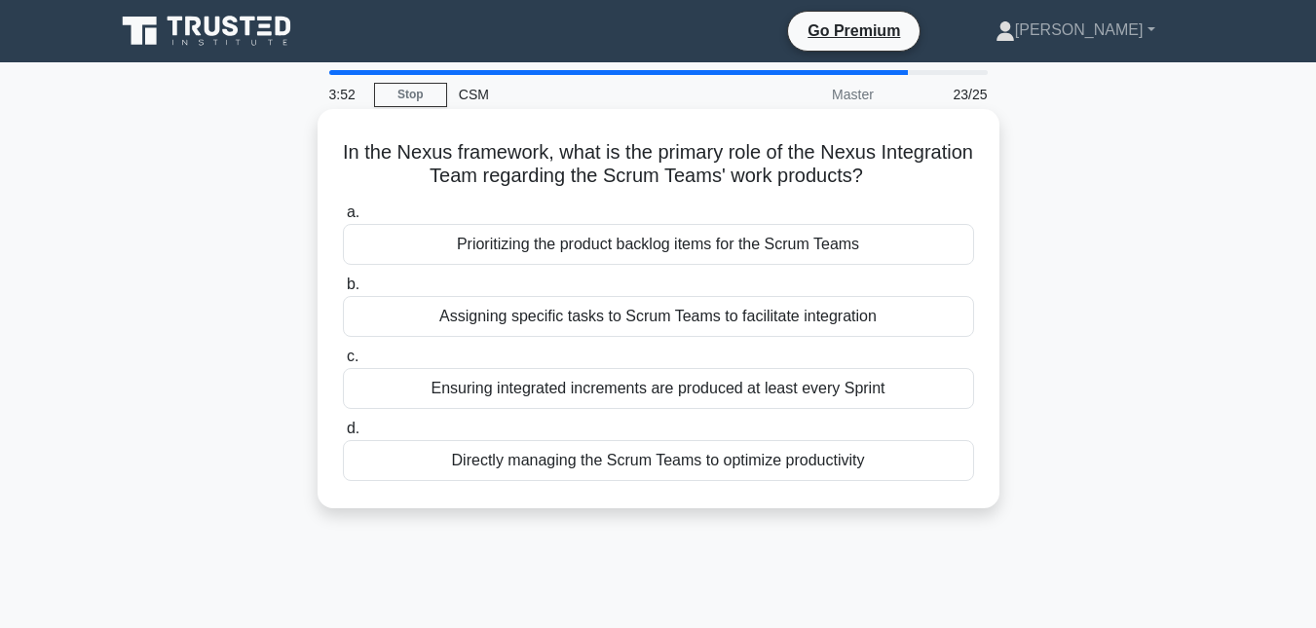
click at [746, 320] on div "Assigning specific tasks to Scrum Teams to facilitate integration" at bounding box center [658, 316] width 631 height 41
click at [673, 322] on div "Assigning specific tasks to Scrum Teams to facilitate integration" at bounding box center [658, 316] width 631 height 41
click at [343, 291] on input "b. Assigning specific tasks to Scrum Teams to facilitate integration" at bounding box center [343, 285] width 0 height 13
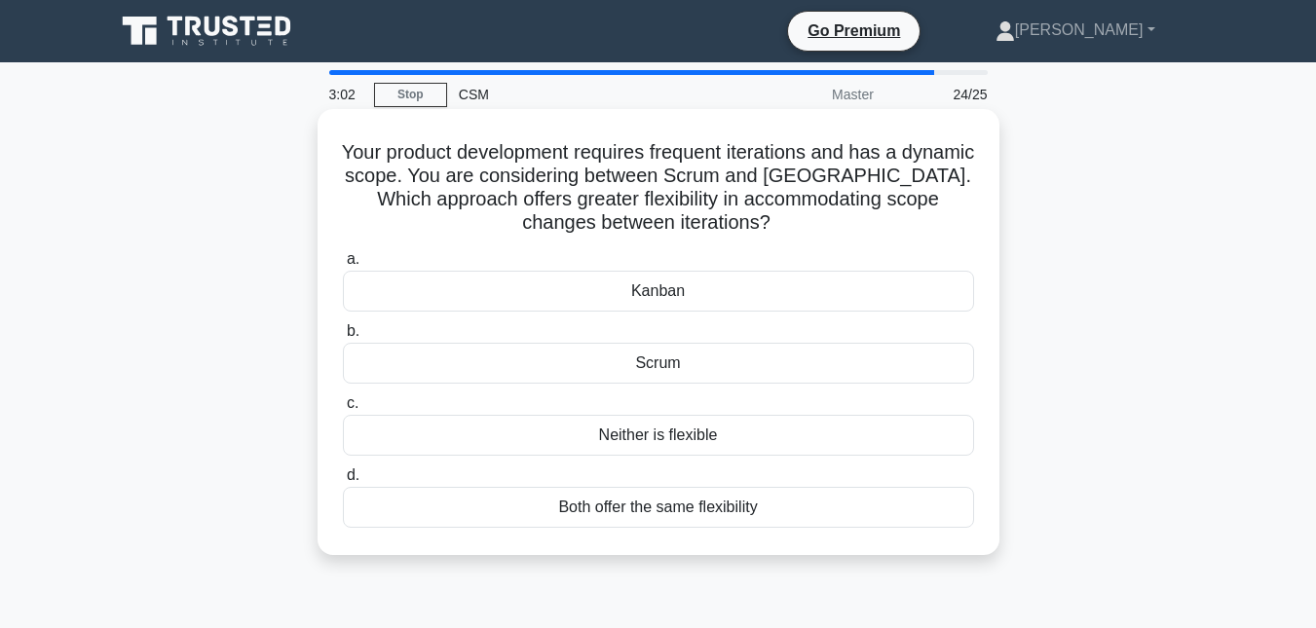
click at [549, 262] on label "a. Kanban" at bounding box center [658, 279] width 631 height 64
click at [343, 262] on input "a. Kanban" at bounding box center [343, 259] width 0 height 13
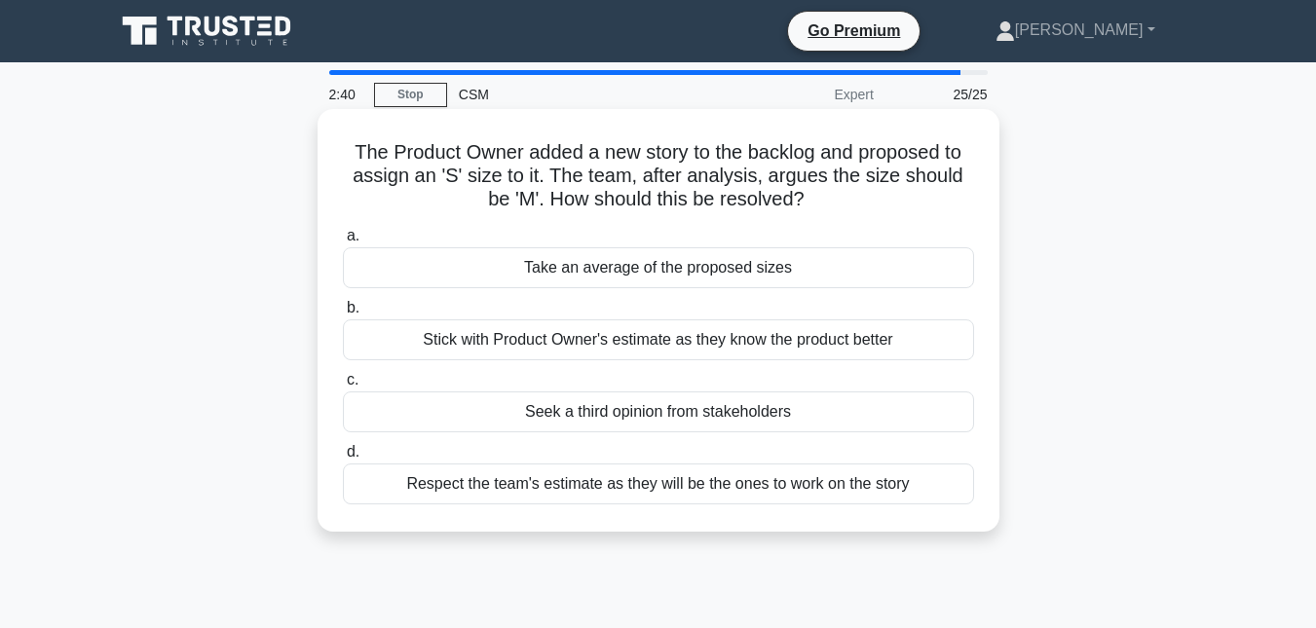
click at [673, 484] on div "Respect the team's estimate as they will be the ones to work on the story" at bounding box center [658, 484] width 631 height 41
click at [343, 459] on input "d. Respect the team's estimate as they will be the ones to work on the story" at bounding box center [343, 452] width 0 height 13
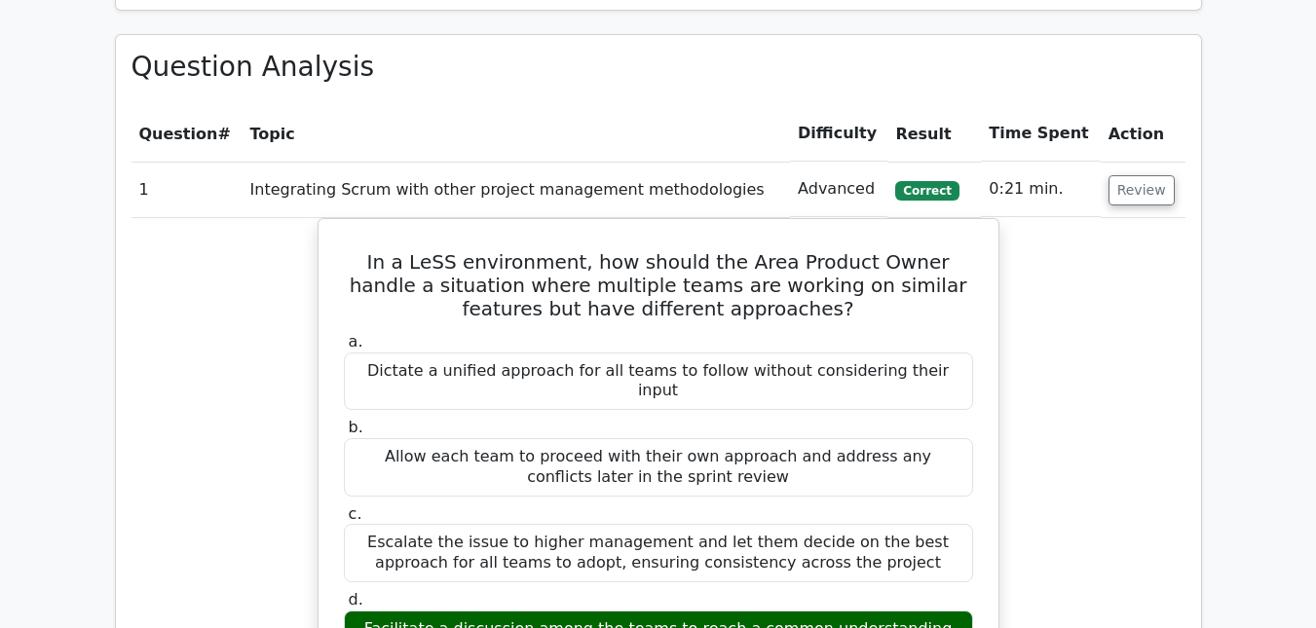
scroll to position [2046, 0]
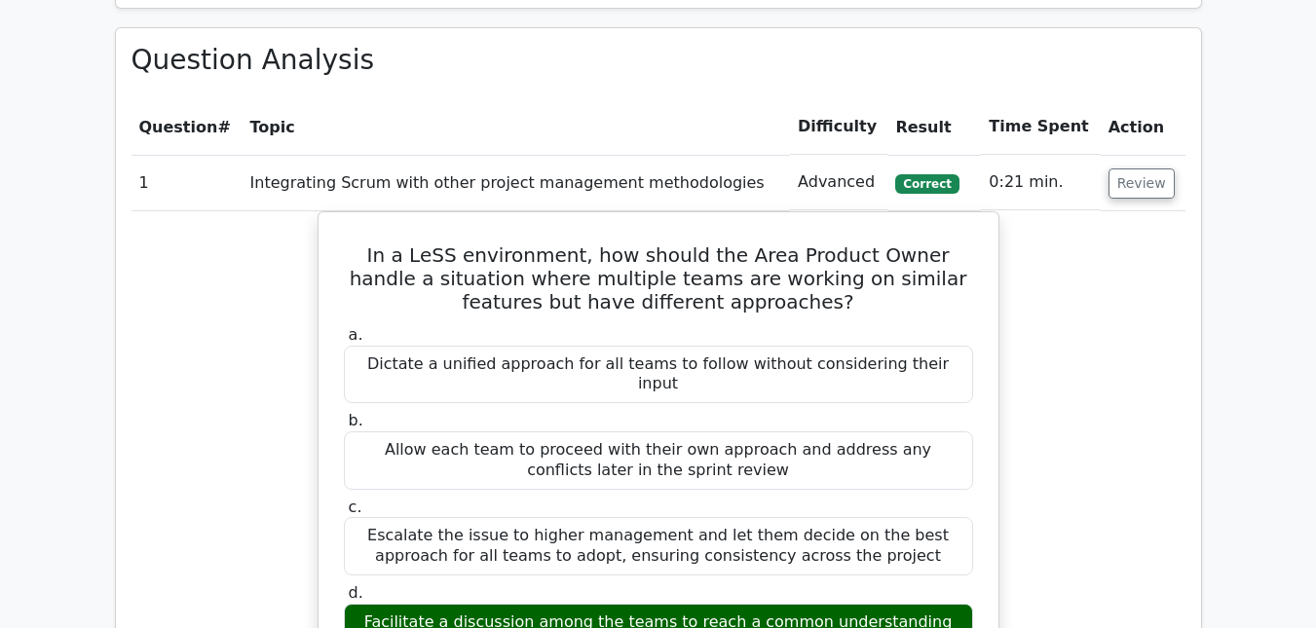
click at [1108, 158] on td "Review" at bounding box center [1143, 183] width 85 height 56
click at [1127, 169] on button "Review" at bounding box center [1142, 184] width 66 height 30
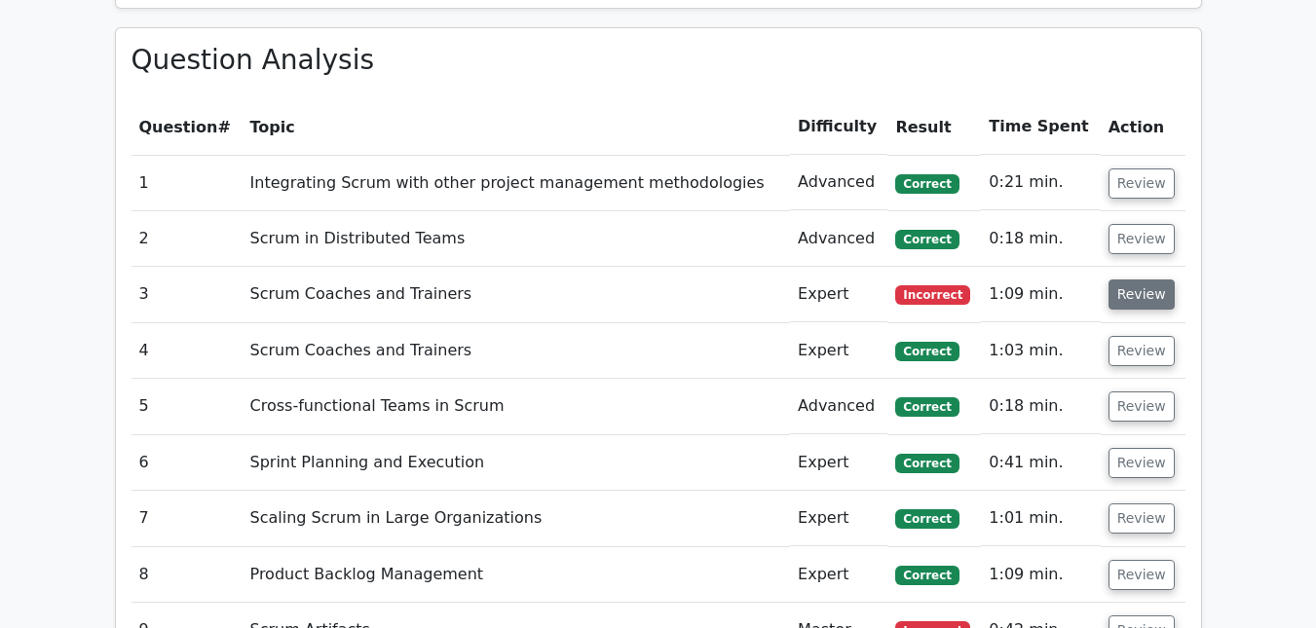
click at [1135, 280] on button "Review" at bounding box center [1142, 295] width 66 height 30
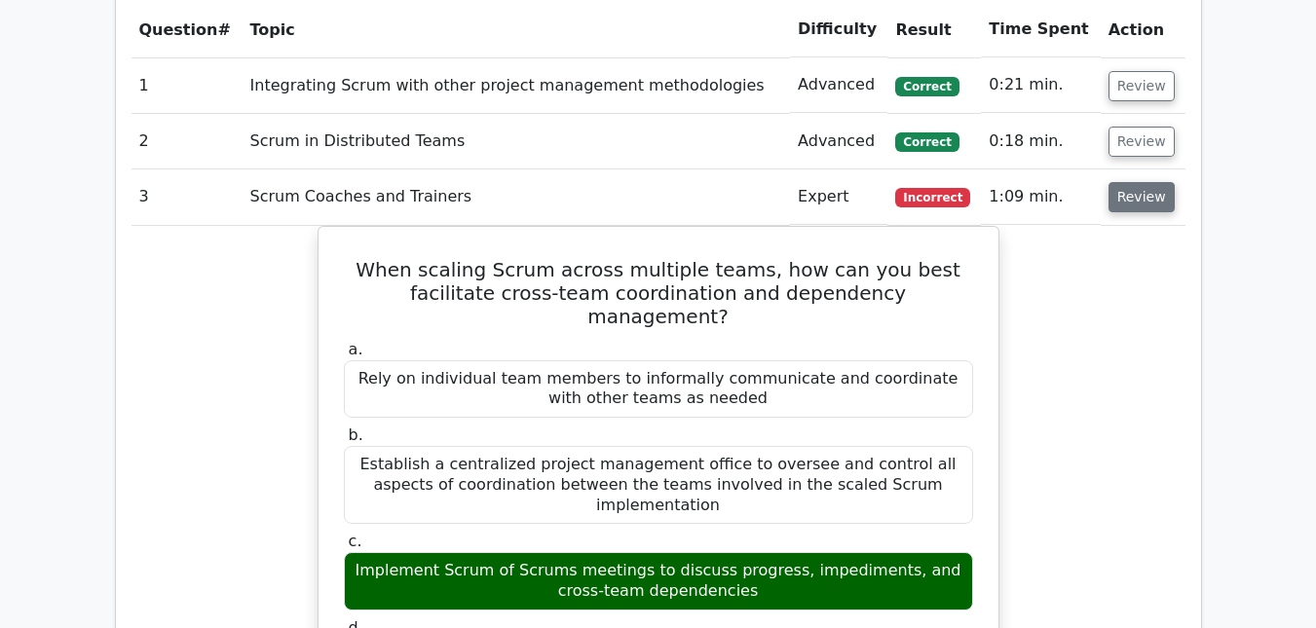
scroll to position [2241, 0]
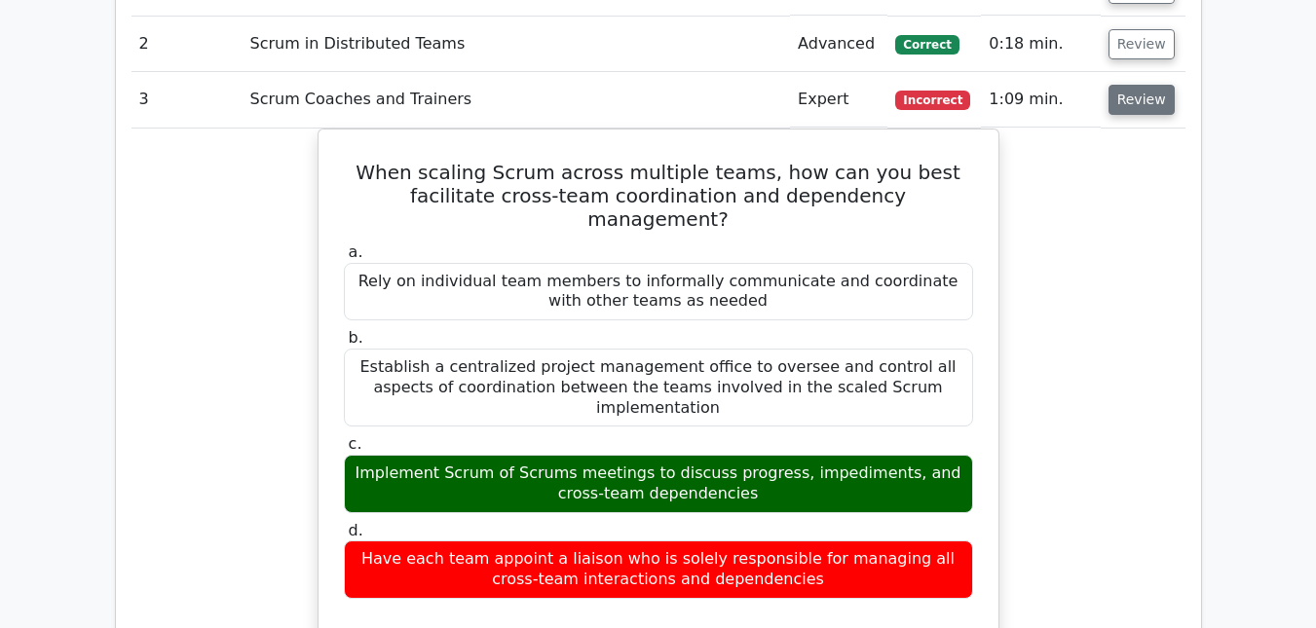
click at [1129, 85] on button "Review" at bounding box center [1142, 100] width 66 height 30
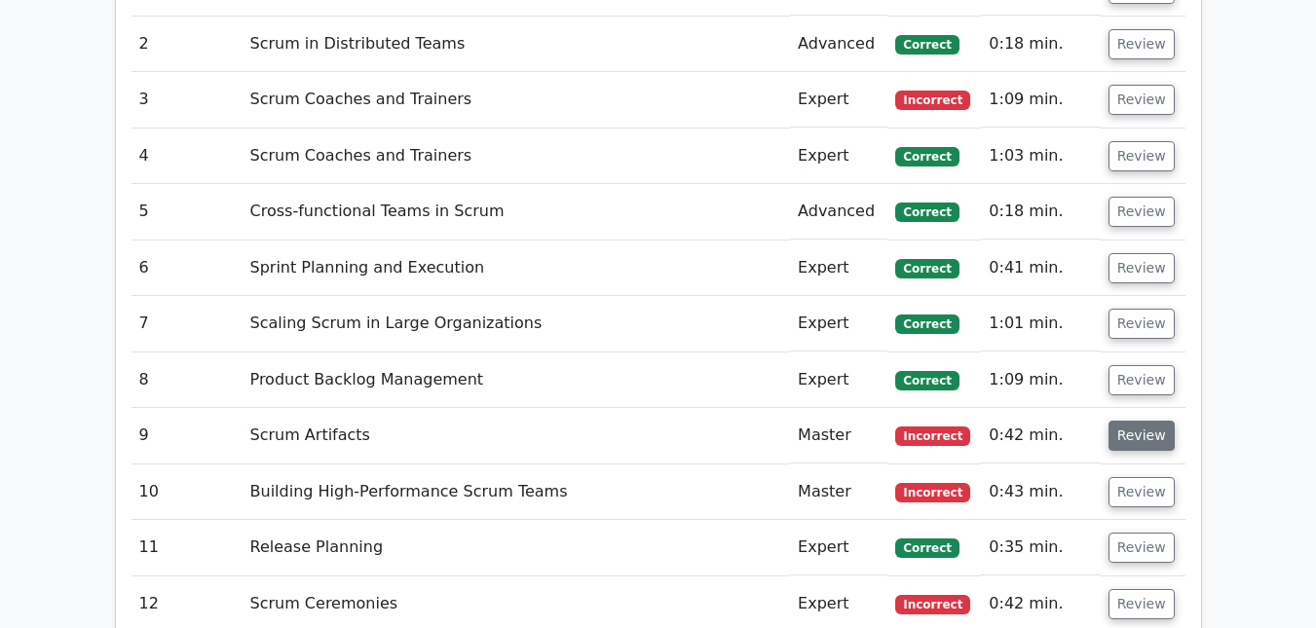
click at [1113, 421] on button "Review" at bounding box center [1142, 436] width 66 height 30
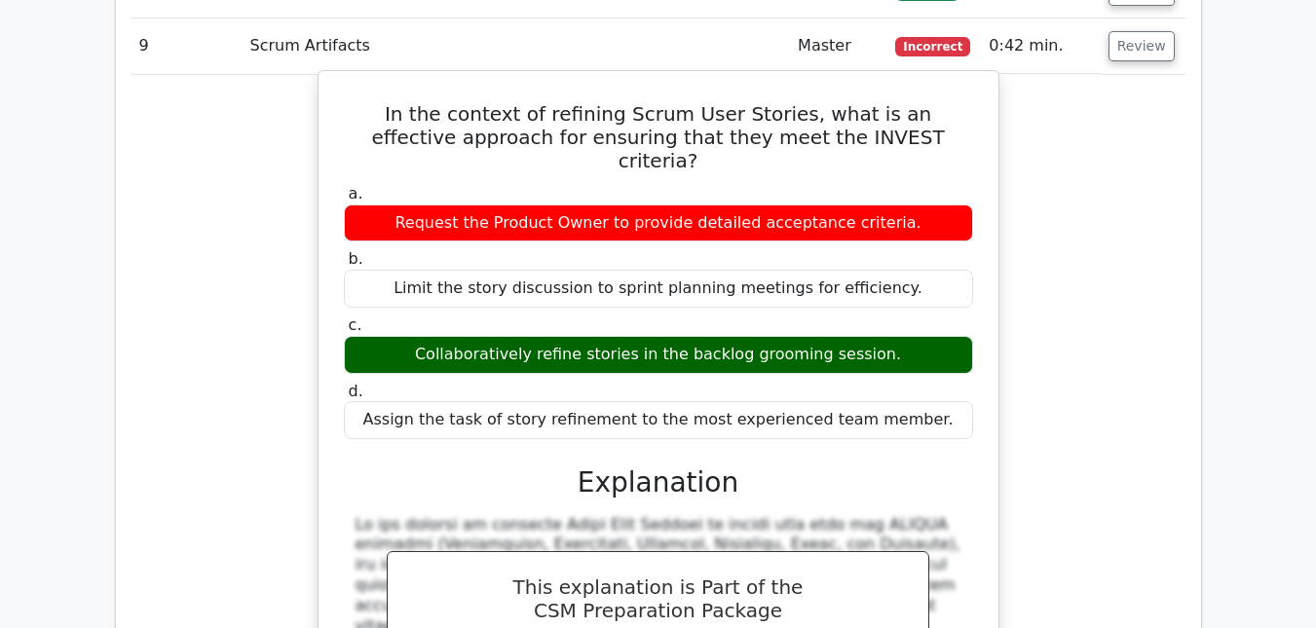
scroll to position [2533, 0]
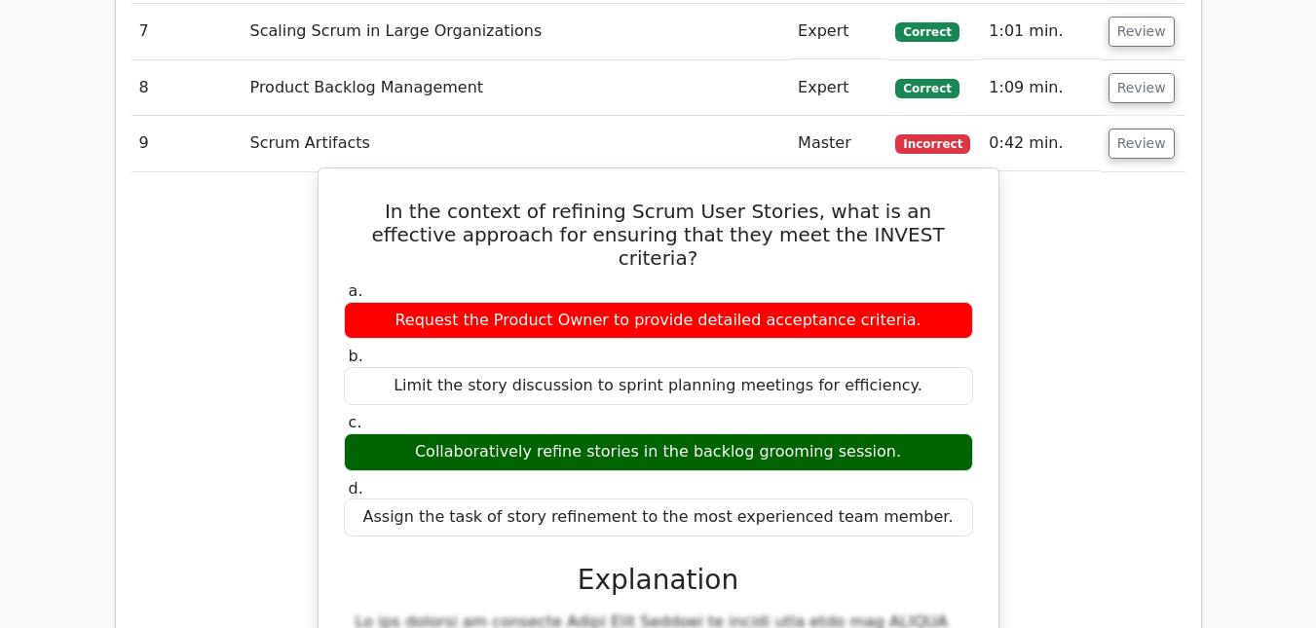
drag, startPoint x: 369, startPoint y: 163, endPoint x: 929, endPoint y: 452, distance: 630.5
click at [929, 452] on div "In the context of refining Scrum User Stories, what is an effective approach fo…" at bounding box center [658, 592] width 664 height 832
copy div "In the context of refining Scrum User Stories, what is an effective approach fo…"
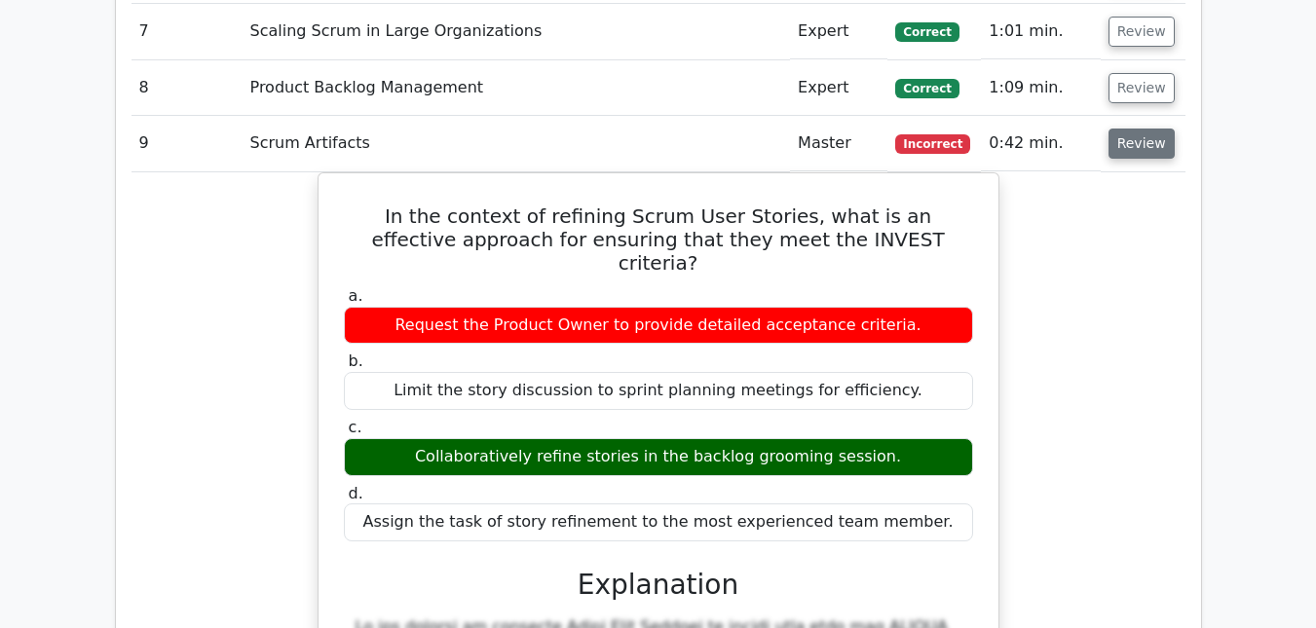
click at [1121, 129] on button "Review" at bounding box center [1142, 144] width 66 height 30
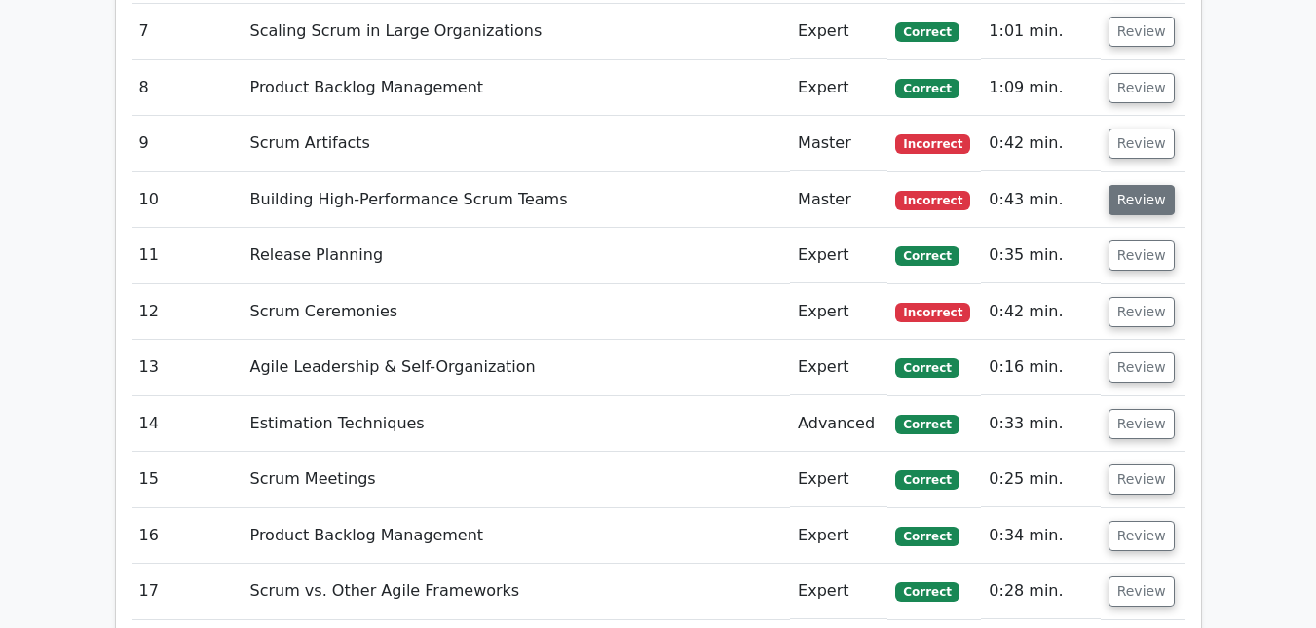
click at [1120, 185] on button "Review" at bounding box center [1142, 200] width 66 height 30
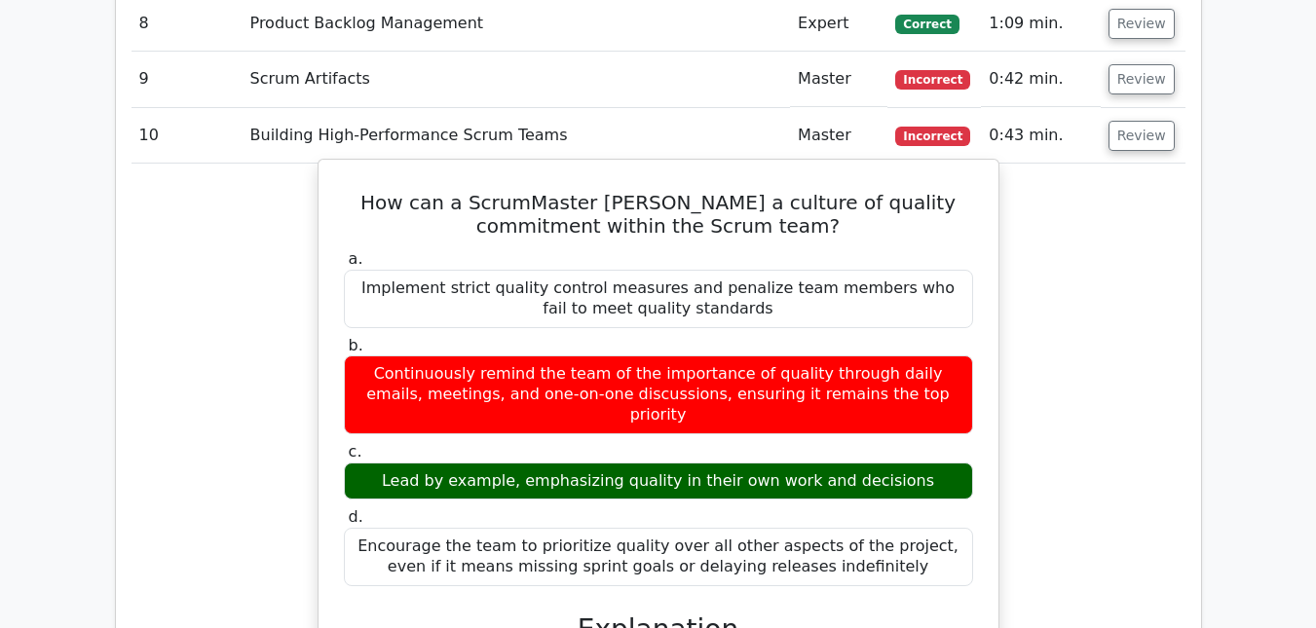
scroll to position [2631, 0]
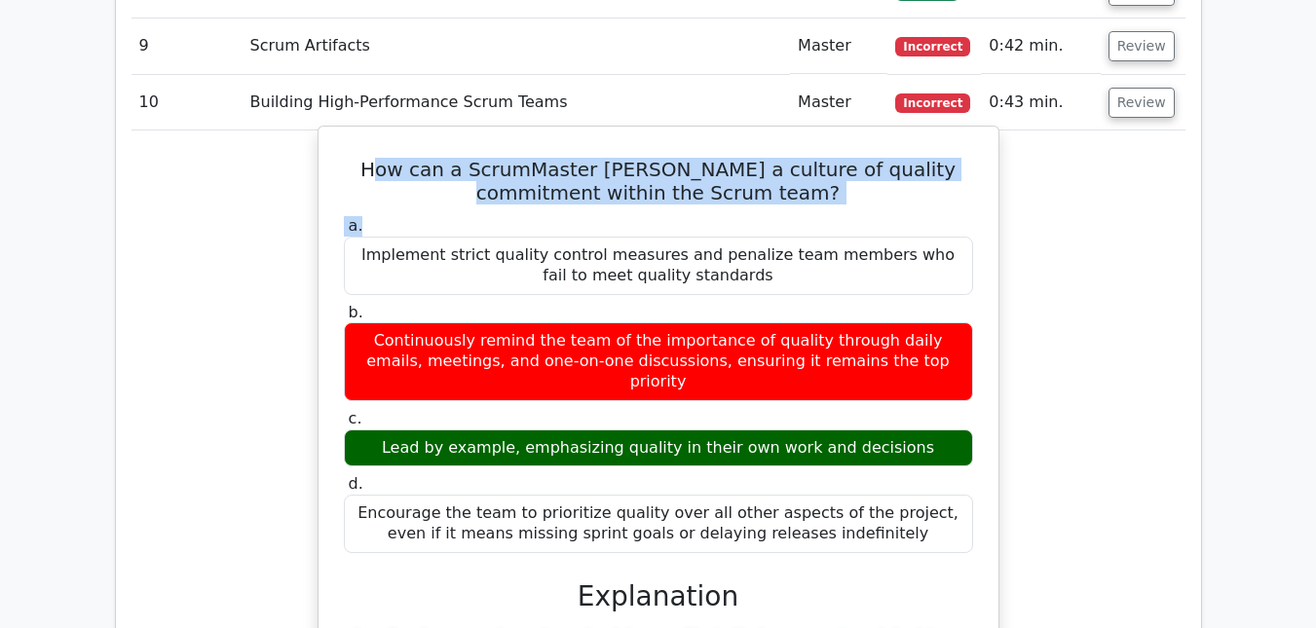
drag, startPoint x: 356, startPoint y: 121, endPoint x: 493, endPoint y: 185, distance: 151.7
click at [493, 185] on div "How can a ScrumMaster [PERSON_NAME] a culture of quality commitment within the …" at bounding box center [658, 569] width 664 height 870
click at [406, 161] on div "How can a ScrumMaster [PERSON_NAME] a culture of quality commitment within the …" at bounding box center [658, 569] width 664 height 870
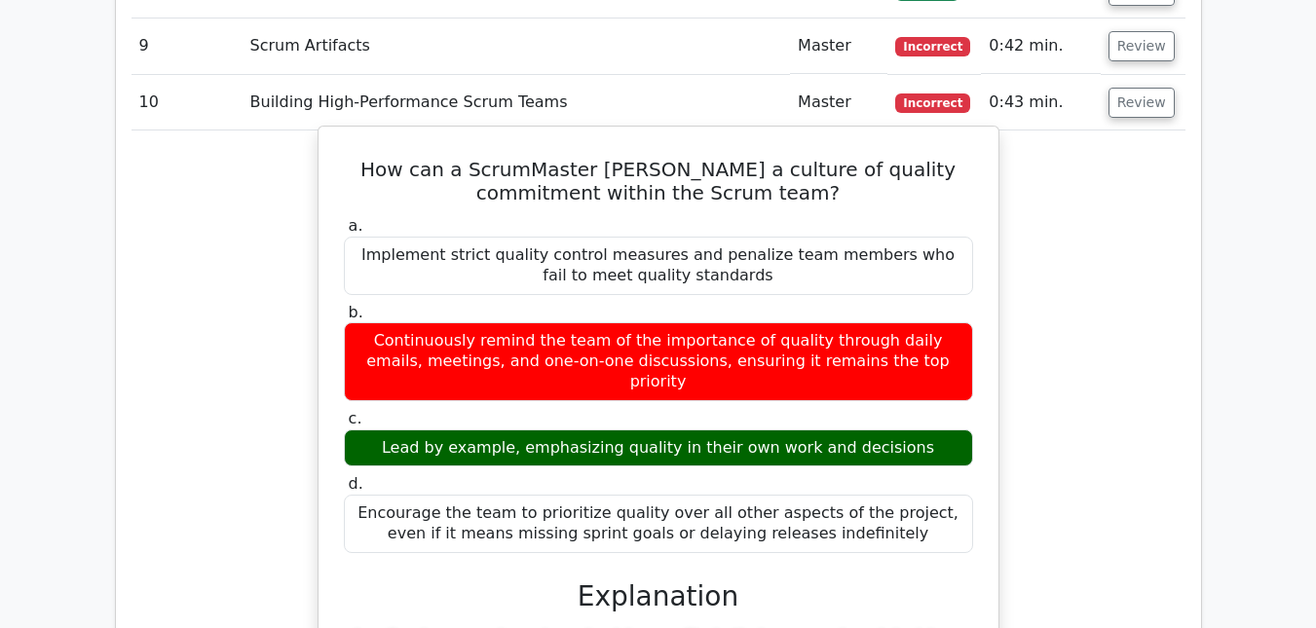
drag, startPoint x: 353, startPoint y: 124, endPoint x: 879, endPoint y: 479, distance: 635.0
click at [879, 479] on div "How can a ScrumMaster [PERSON_NAME] a culture of quality commitment within the …" at bounding box center [658, 569] width 664 height 870
copy div "How can a ScrumMaster [PERSON_NAME] a culture of quality commitment within the …"
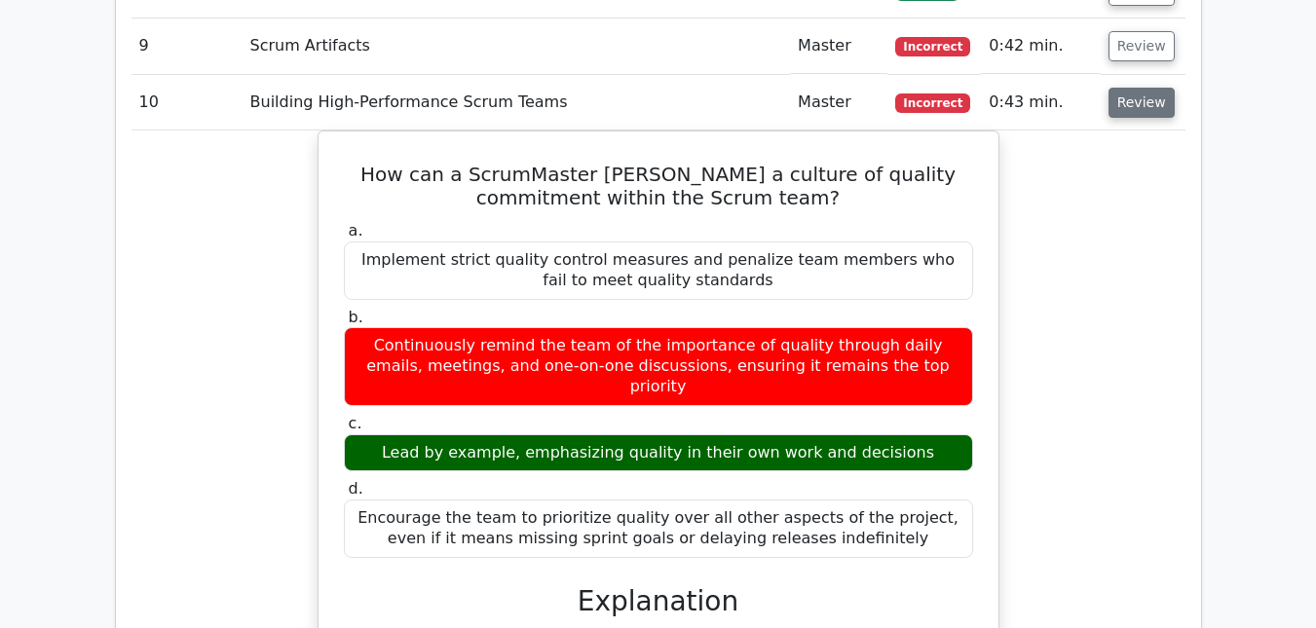
click at [1145, 88] on button "Review" at bounding box center [1142, 103] width 66 height 30
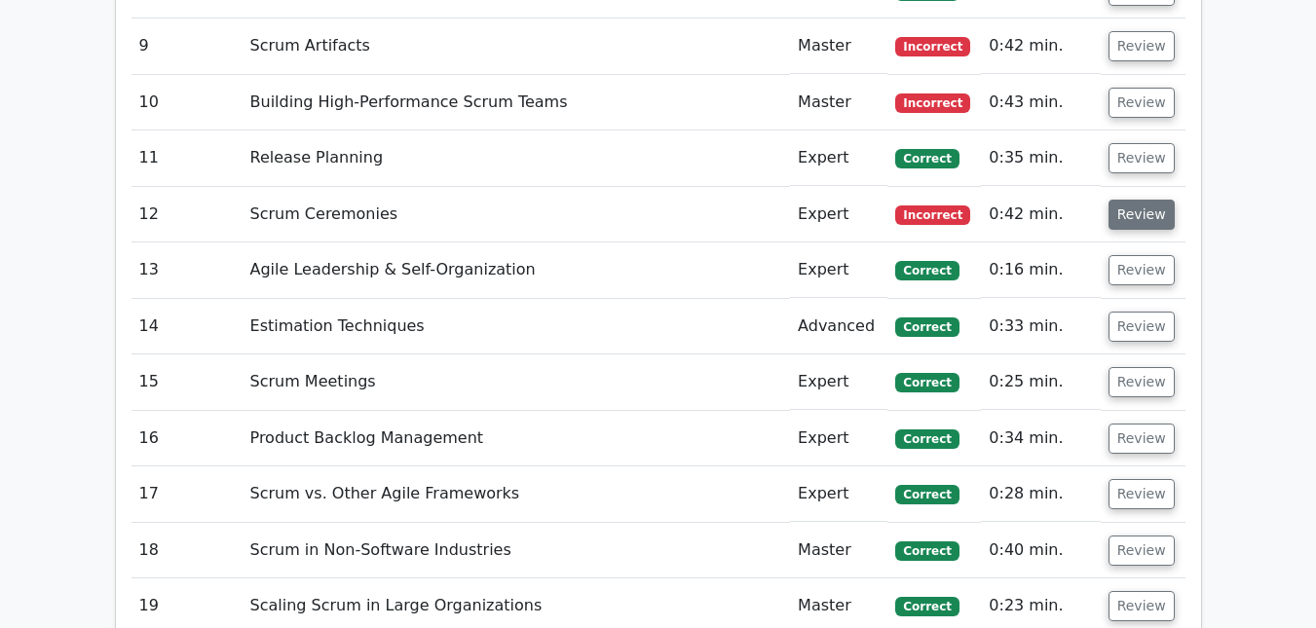
click at [1127, 200] on button "Review" at bounding box center [1142, 215] width 66 height 30
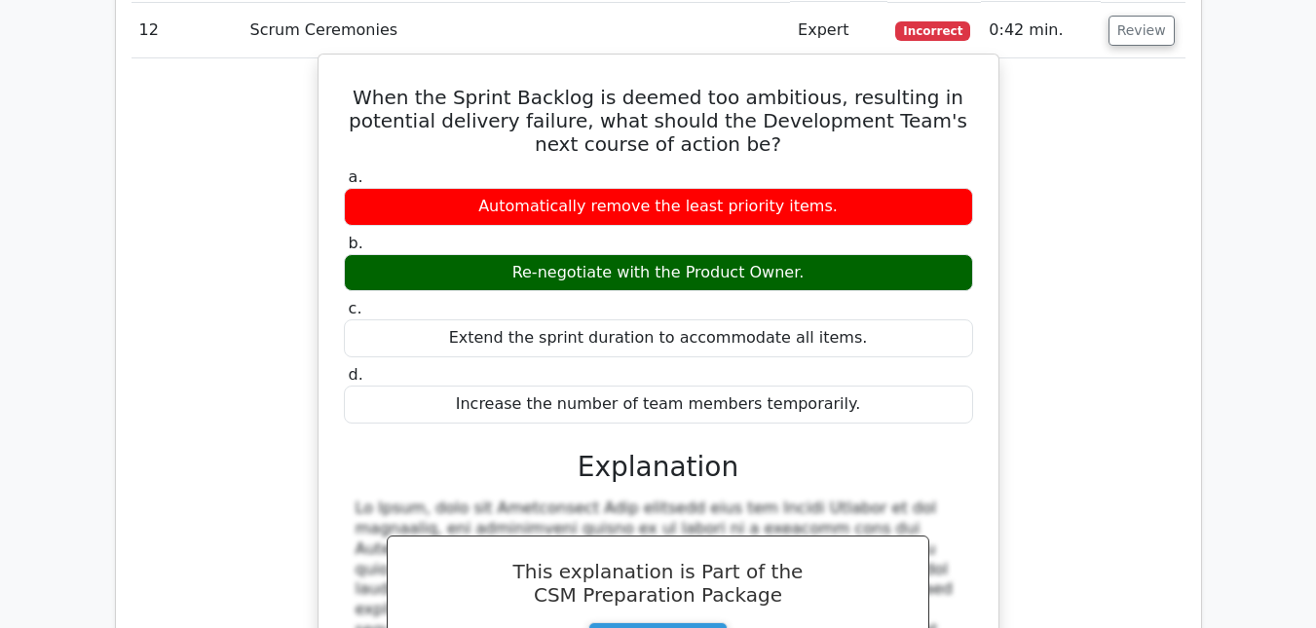
scroll to position [2825, 0]
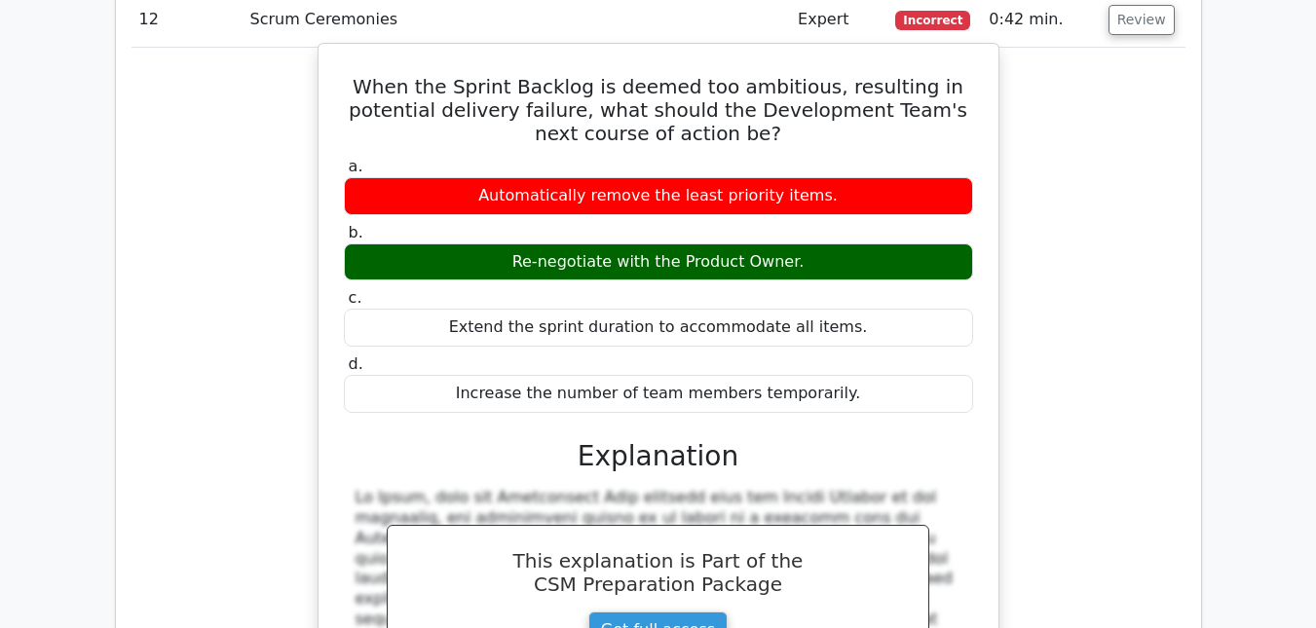
drag, startPoint x: 388, startPoint y: 37, endPoint x: 848, endPoint y: 352, distance: 557.2
click at [849, 360] on div "When the Sprint Backlog is deemed too ambitious, resulting in potential deliver…" at bounding box center [658, 468] width 664 height 832
copy div "When the Sprint Backlog is deemed too ambitious, resulting in potential deliver…"
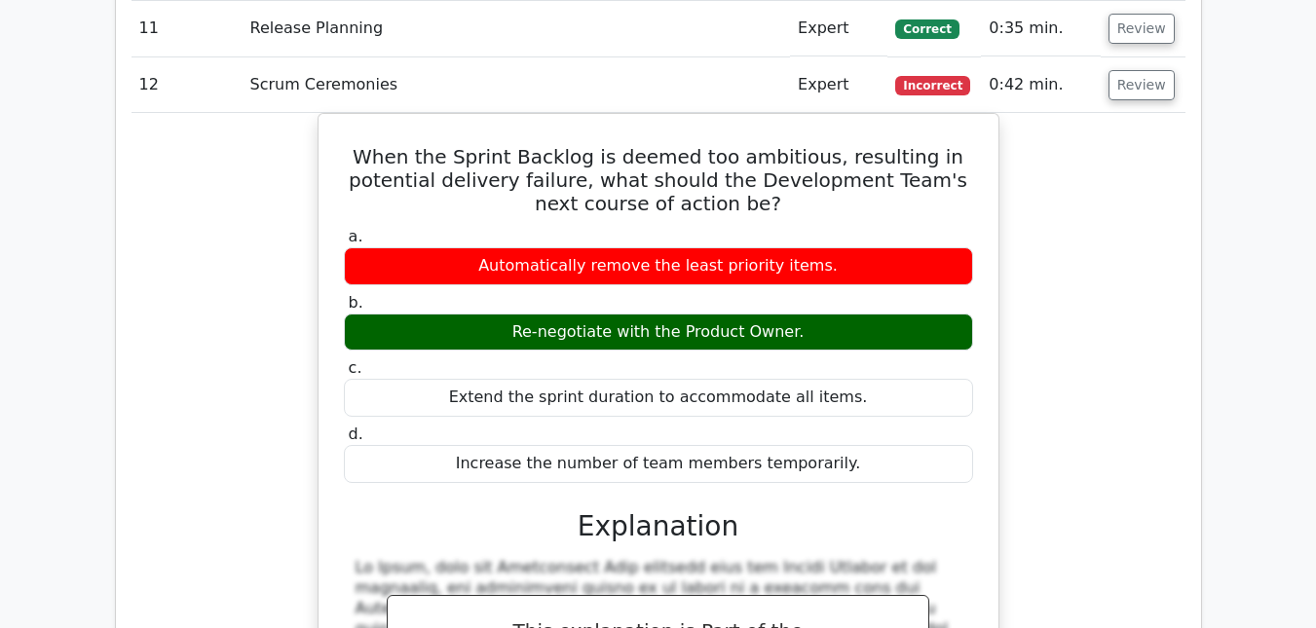
scroll to position [2728, 0]
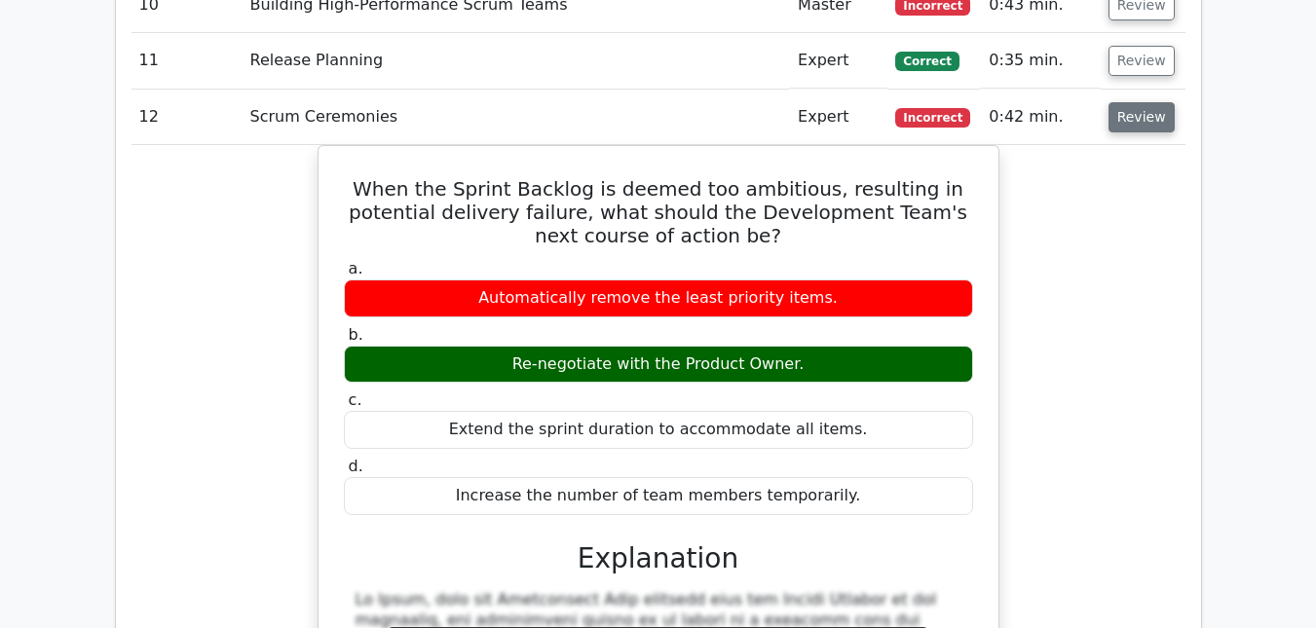
click at [1116, 102] on button "Review" at bounding box center [1142, 117] width 66 height 30
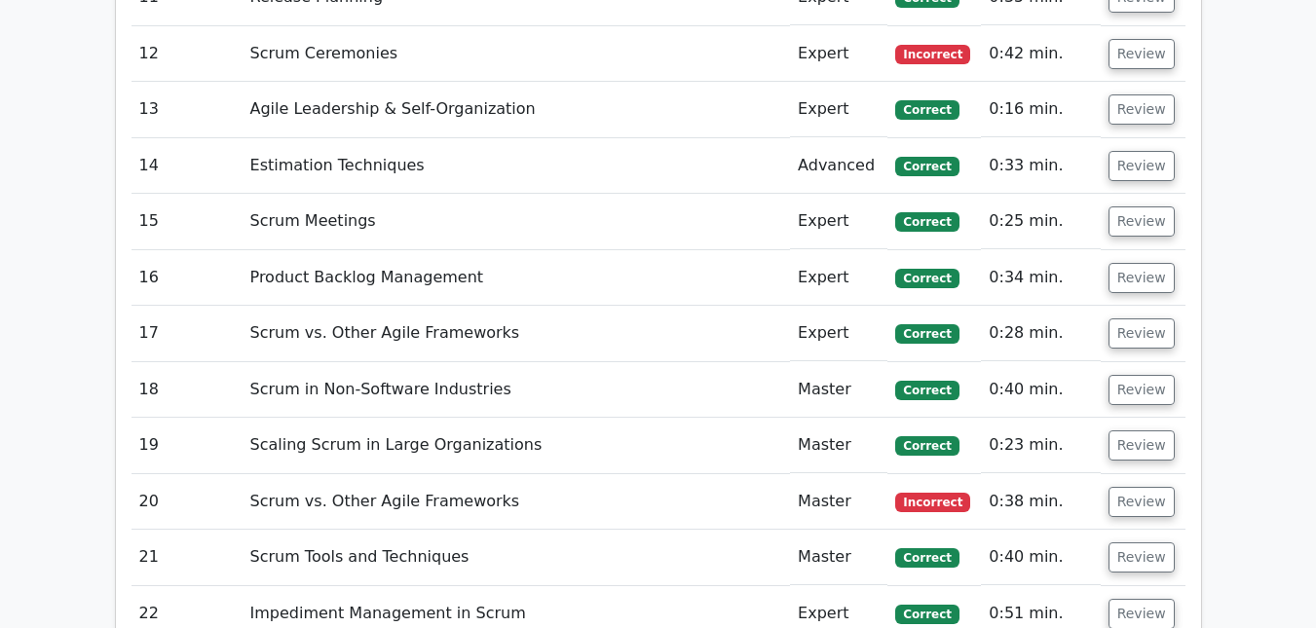
scroll to position [2825, 0]
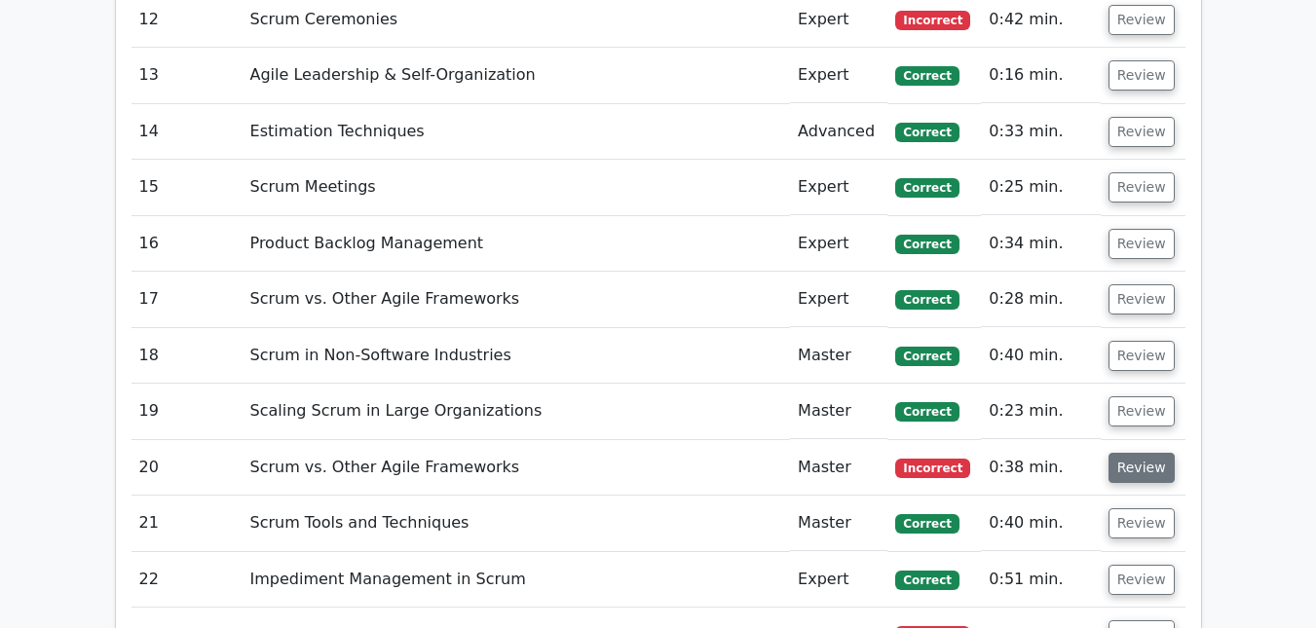
click at [1119, 453] on button "Review" at bounding box center [1142, 468] width 66 height 30
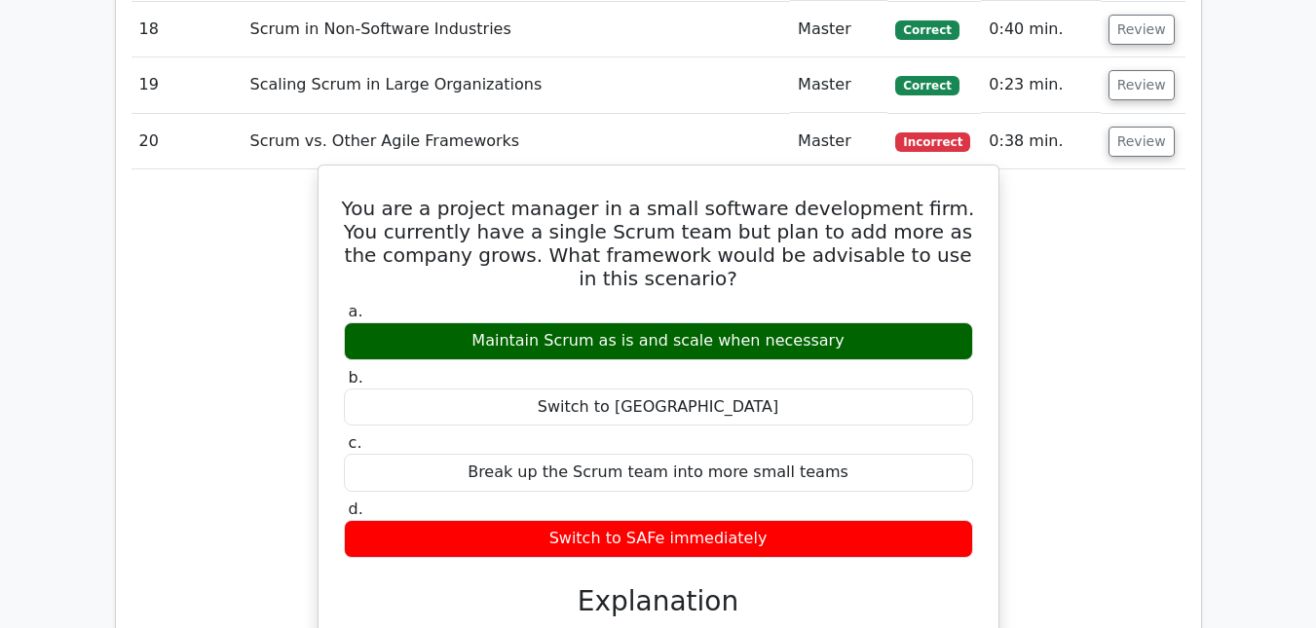
scroll to position [3118, 0]
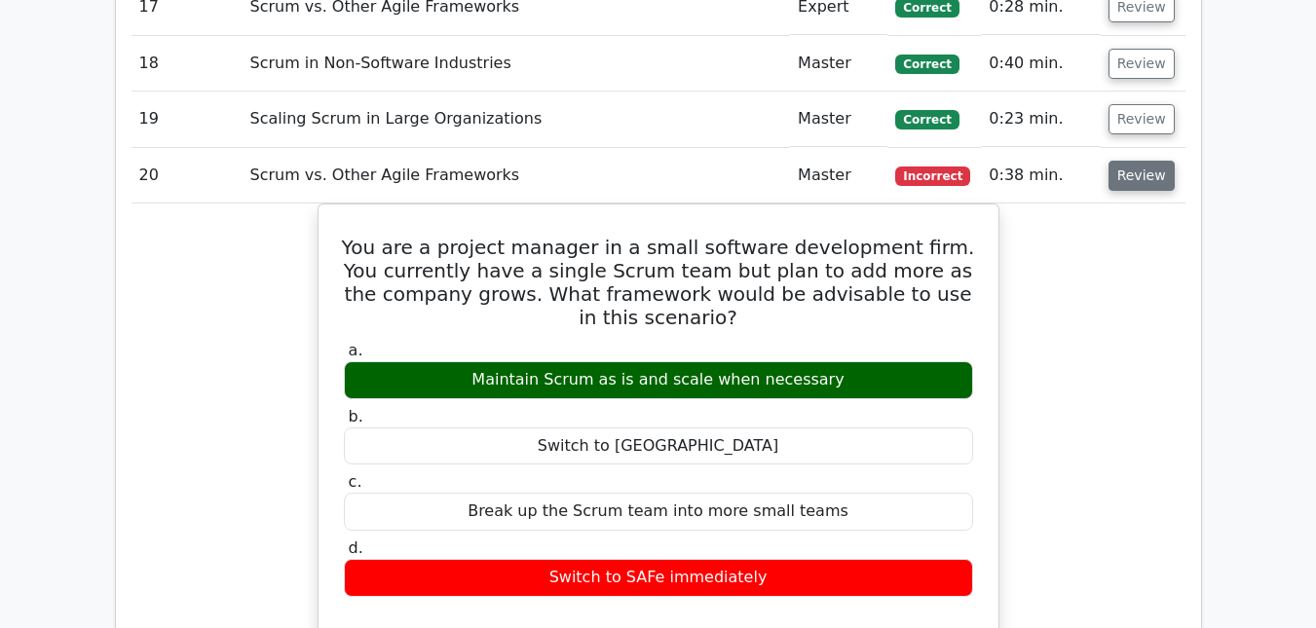
click at [1128, 161] on button "Review" at bounding box center [1142, 176] width 66 height 30
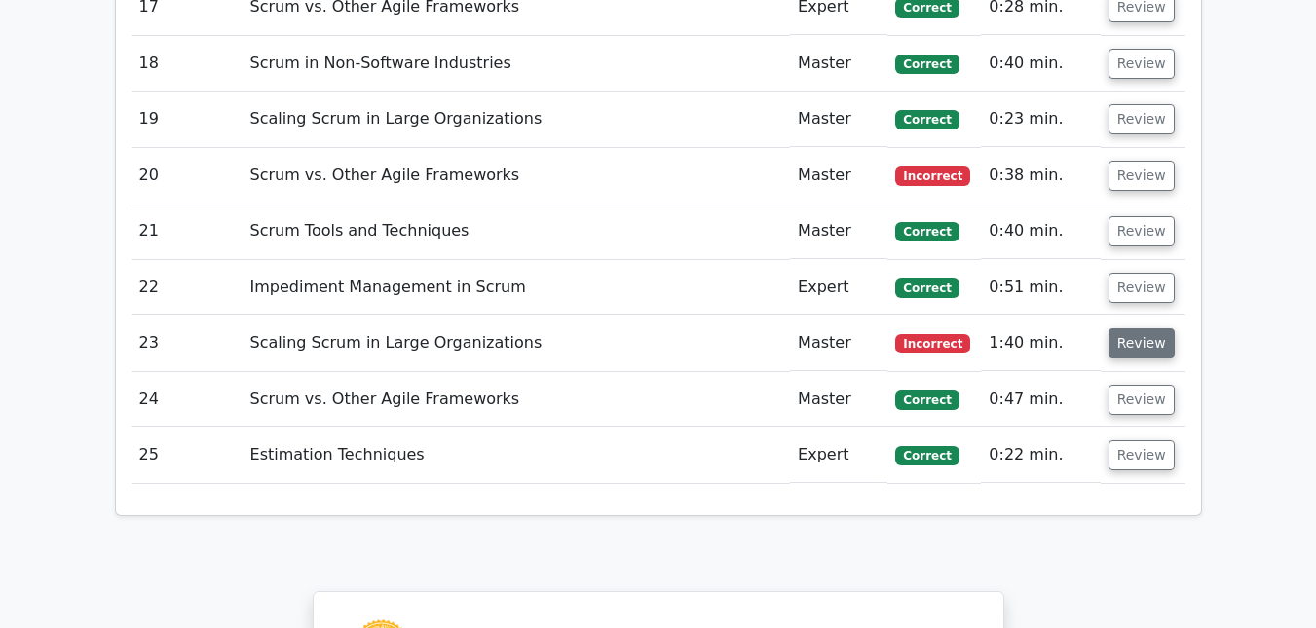
click at [1150, 328] on button "Review" at bounding box center [1142, 343] width 66 height 30
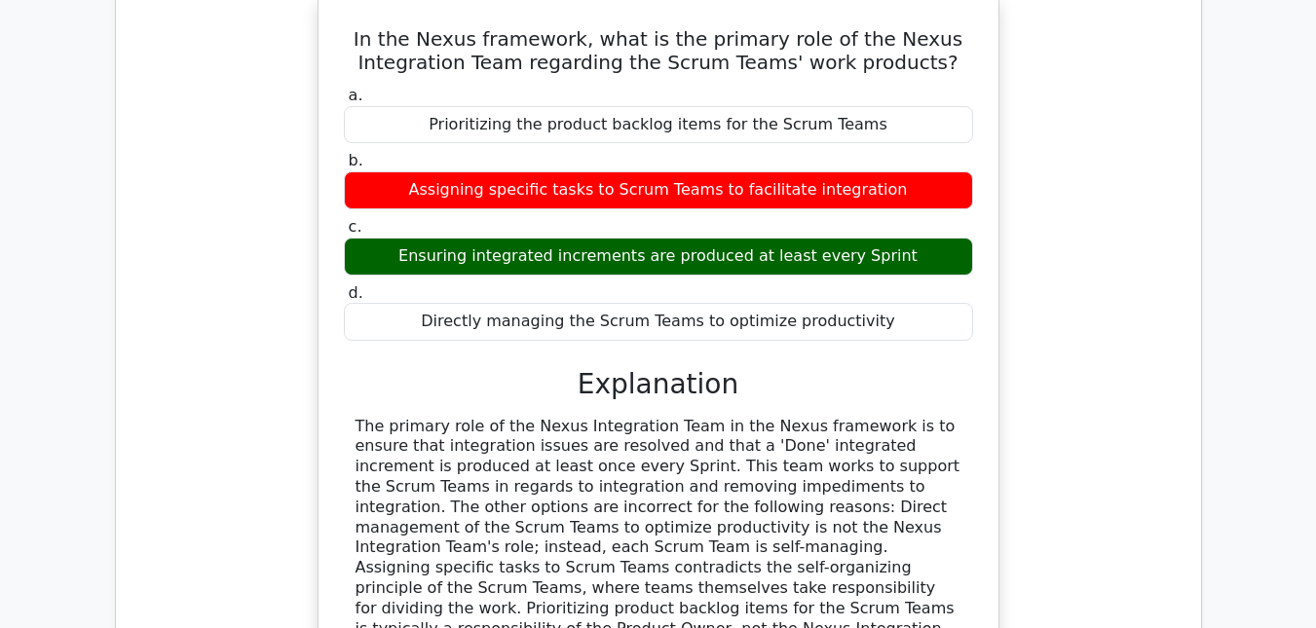
scroll to position [3215, 0]
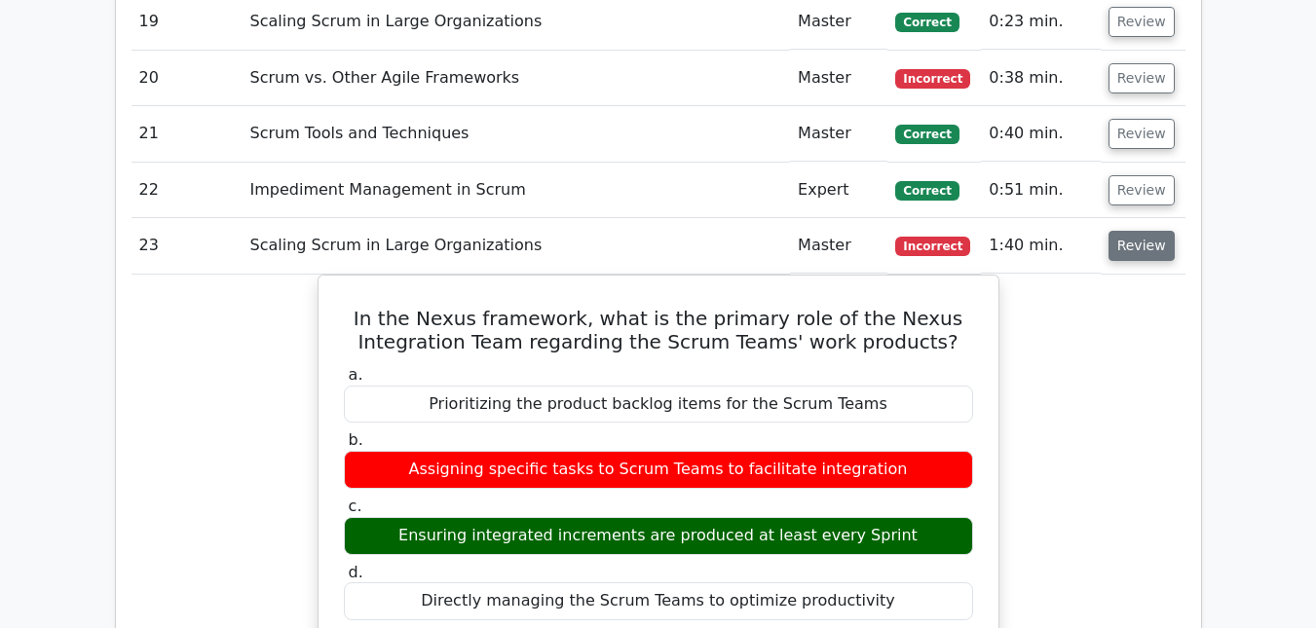
click at [1130, 231] on button "Review" at bounding box center [1142, 246] width 66 height 30
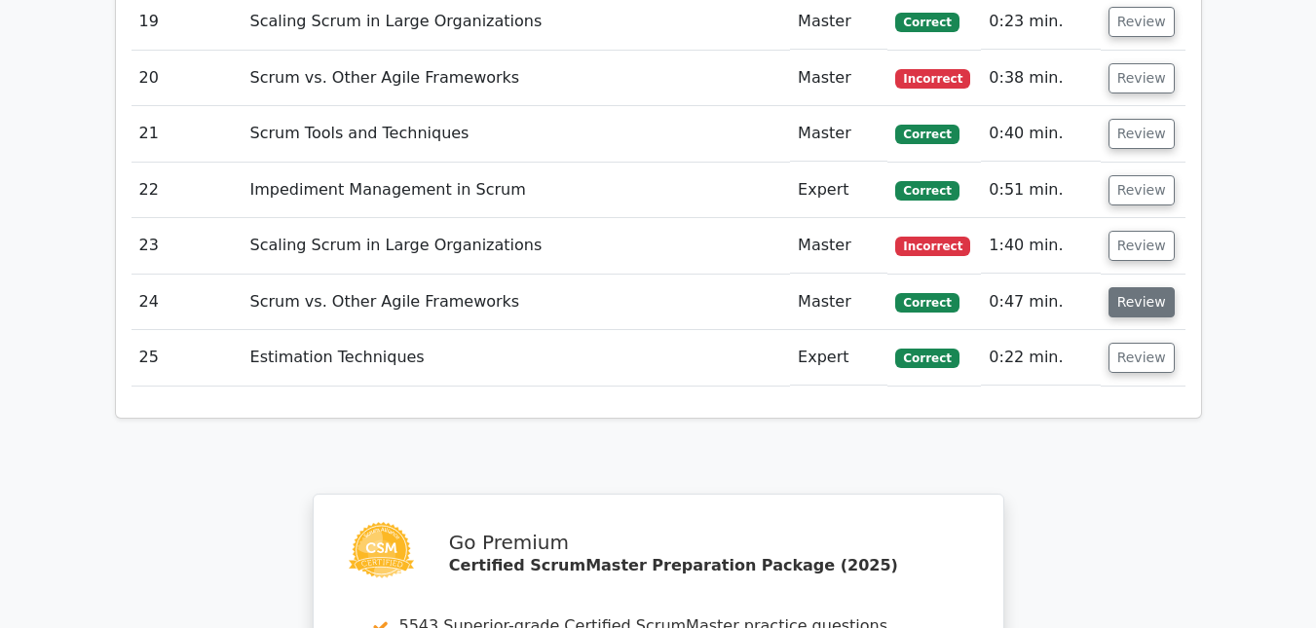
click at [1127, 287] on button "Review" at bounding box center [1142, 302] width 66 height 30
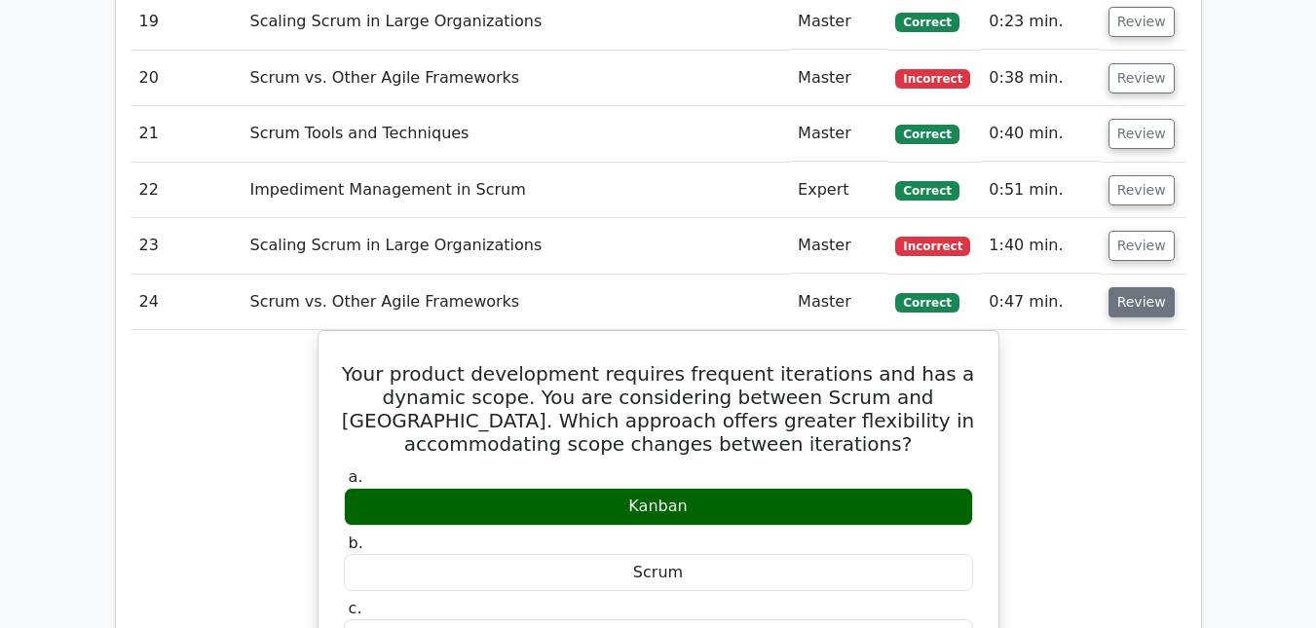
click at [1122, 287] on button "Review" at bounding box center [1142, 302] width 66 height 30
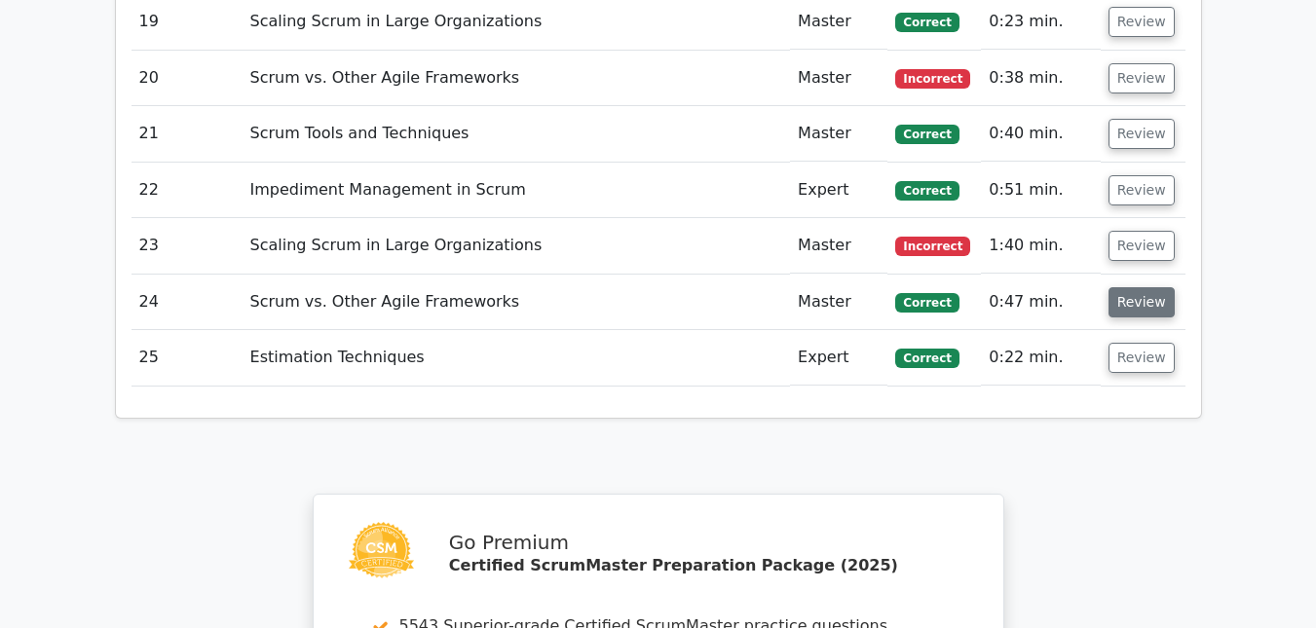
click at [1136, 287] on button "Review" at bounding box center [1142, 302] width 66 height 30
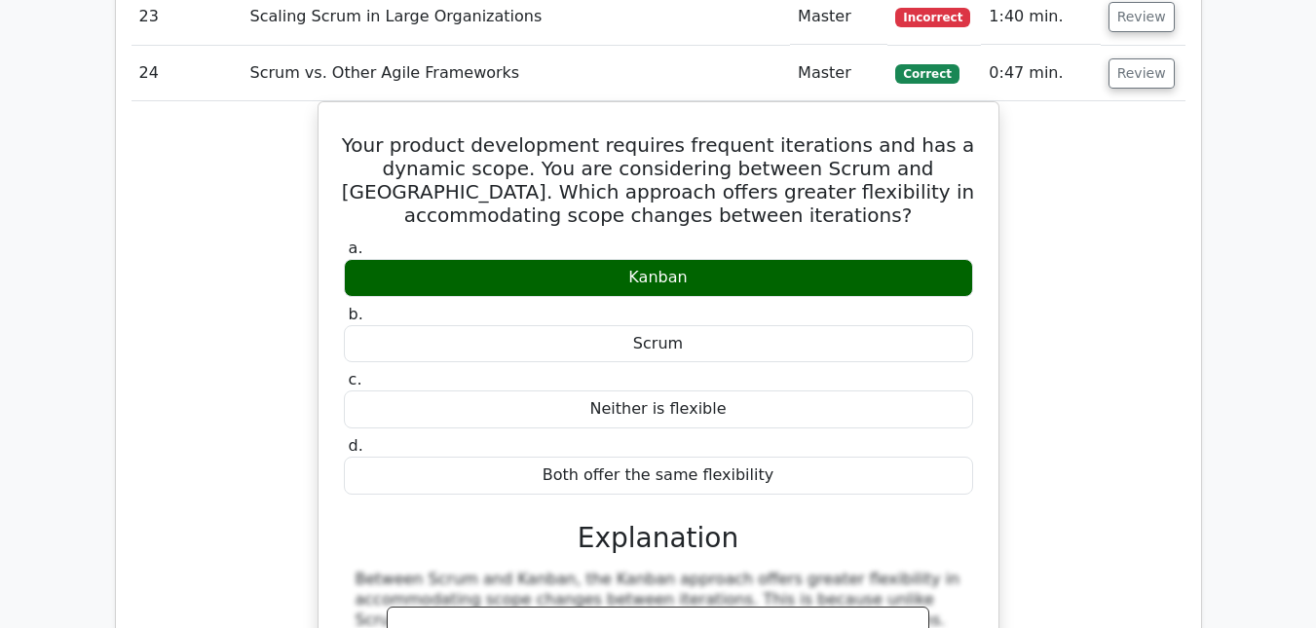
scroll to position [3313, 0]
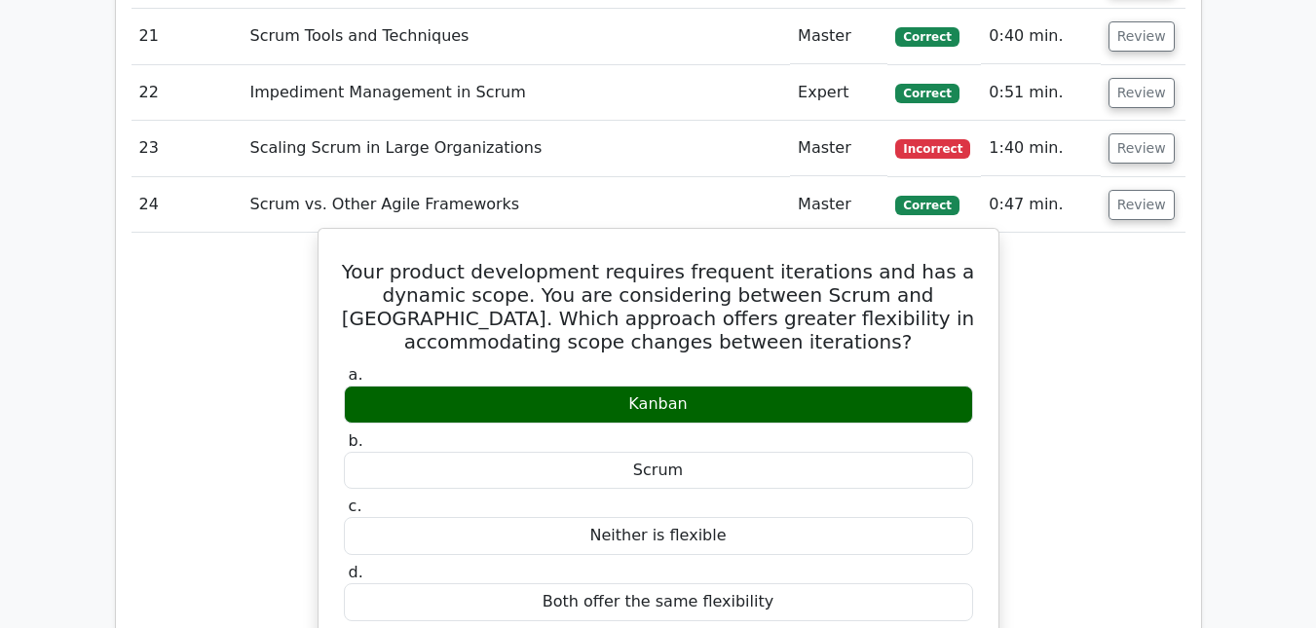
drag, startPoint x: 372, startPoint y: 224, endPoint x: 812, endPoint y: 553, distance: 549.1
click at [812, 553] on div "Your product development requires frequent iterations and has a dynamic scope. …" at bounding box center [658, 611] width 664 height 748
copy div "Your product development requires frequent iterations and has a dynamic scope. …"
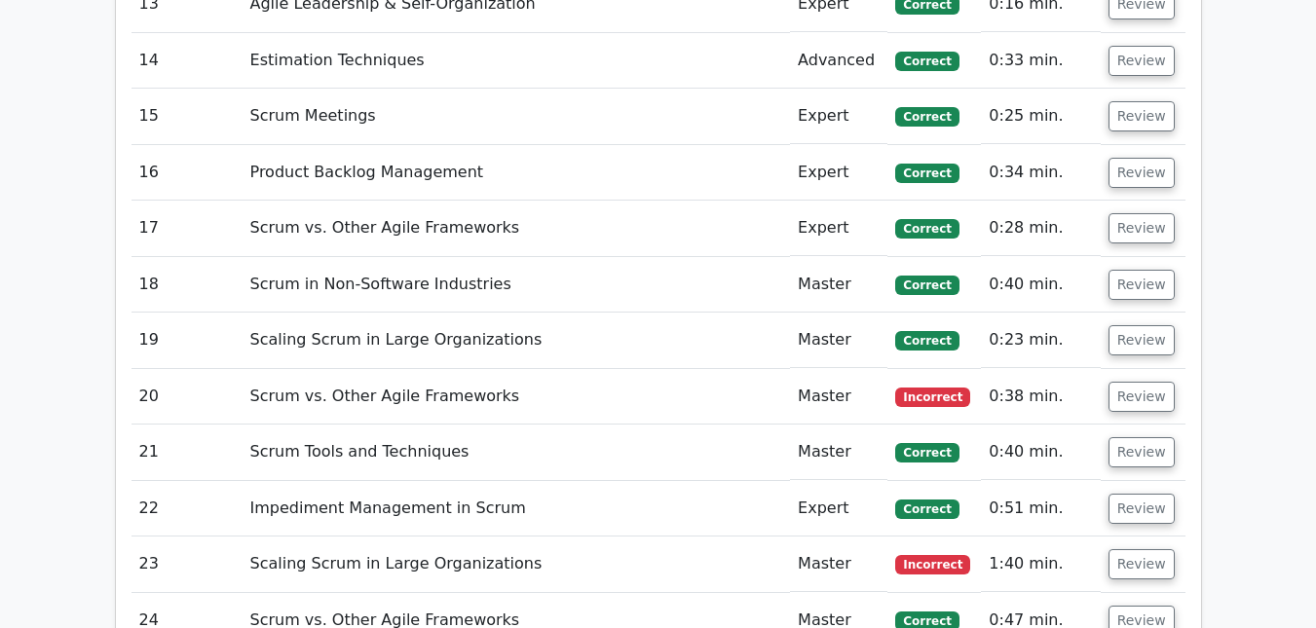
scroll to position [3118, 0]
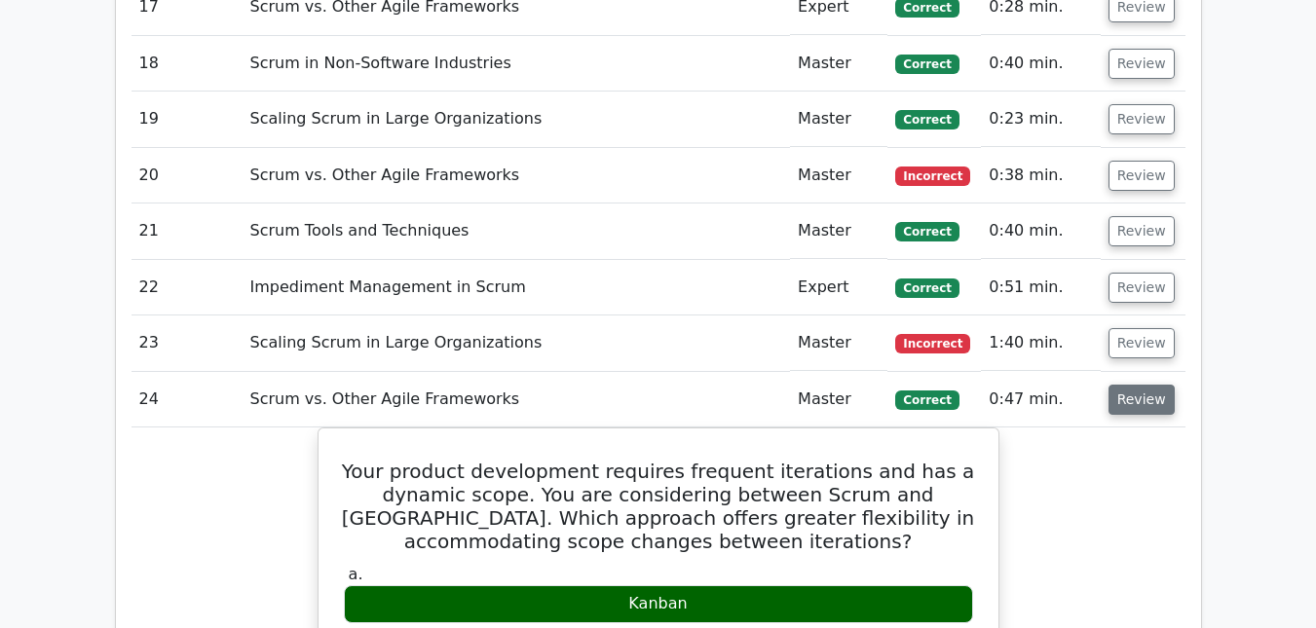
click at [1118, 385] on button "Review" at bounding box center [1142, 400] width 66 height 30
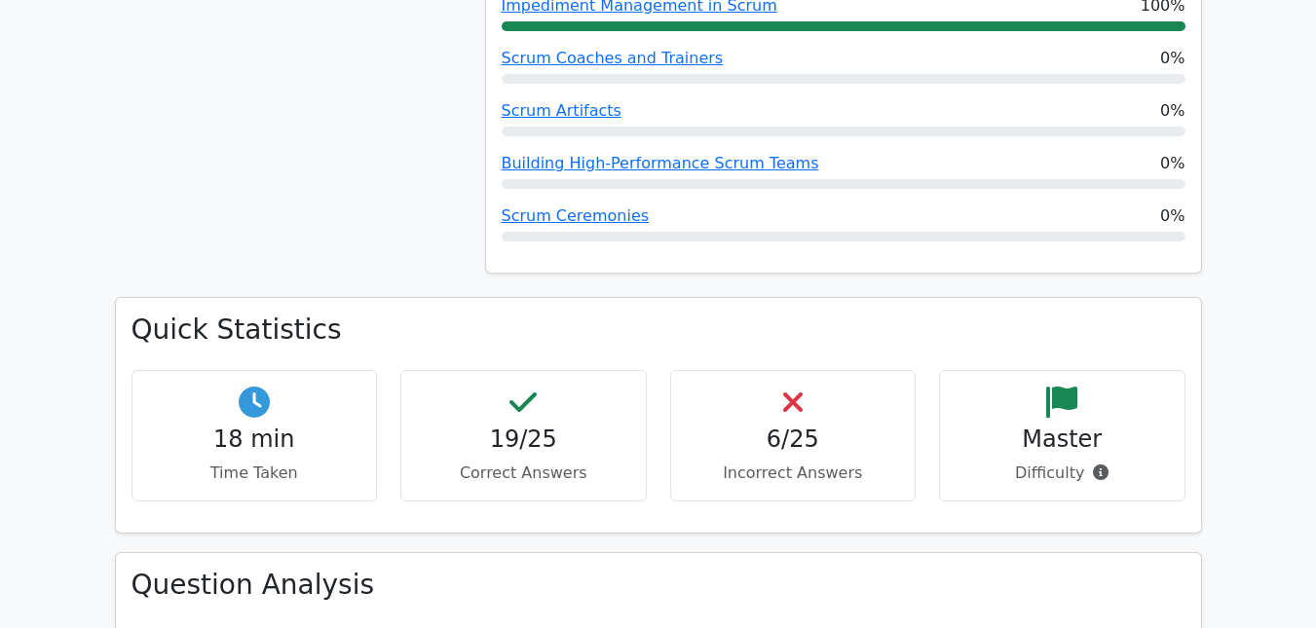
scroll to position [1461, 0]
